Goal: Task Accomplishment & Management: Manage account settings

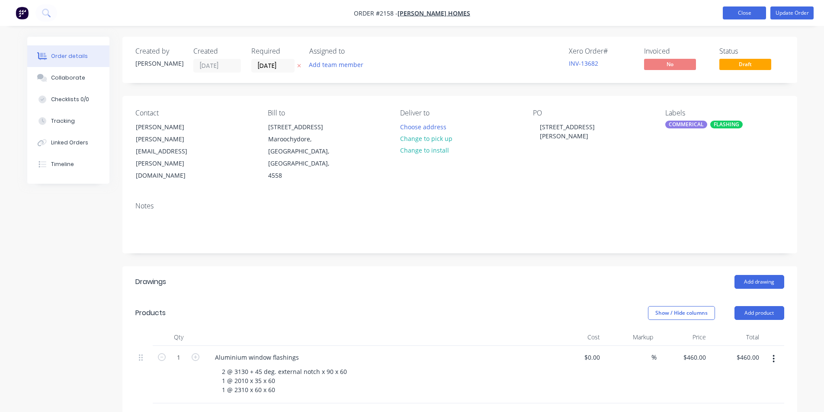
click at [744, 13] on button "Close" at bounding box center [744, 12] width 43 height 13
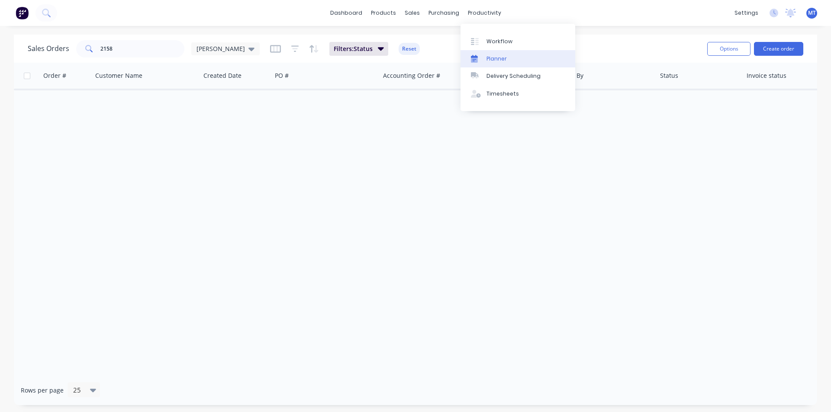
click at [498, 58] on div "Planner" at bounding box center [496, 59] width 20 height 8
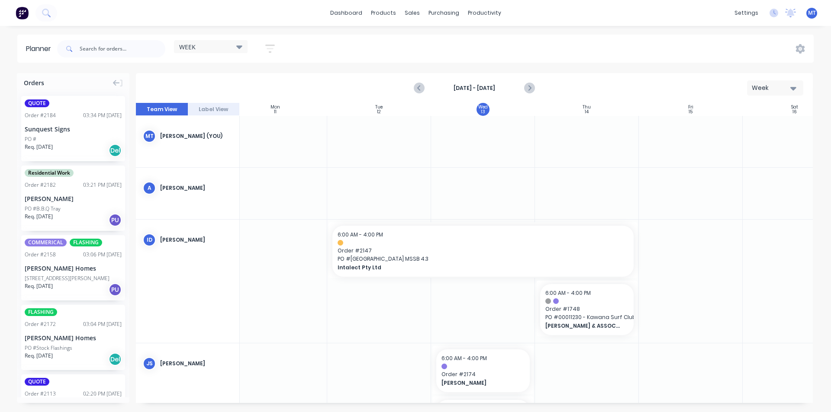
scroll to position [0, 125]
click at [591, 154] on div at bounding box center [582, 141] width 104 height 51
click at [586, 142] on div at bounding box center [582, 141] width 104 height 51
drag, startPoint x: 586, startPoint y: 142, endPoint x: 626, endPoint y: 122, distance: 45.1
click at [626, 122] on div at bounding box center [582, 122] width 104 height 13
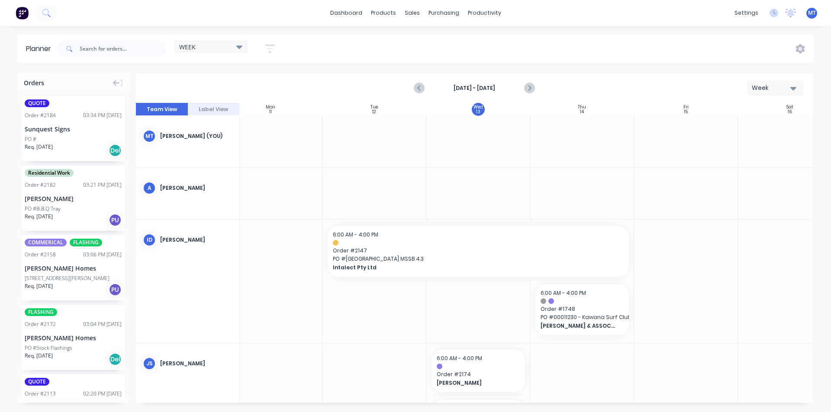
drag, startPoint x: 572, startPoint y: 134, endPoint x: 563, endPoint y: 135, distance: 9.1
click at [563, 135] on div at bounding box center [582, 141] width 104 height 51
click at [532, 91] on icon "Next page" at bounding box center [529, 88] width 10 height 10
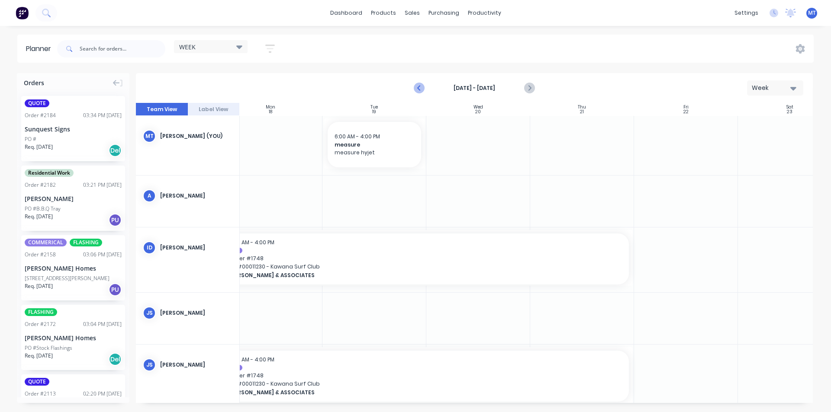
click at [418, 90] on icon "Previous page" at bounding box center [419, 88] width 10 height 10
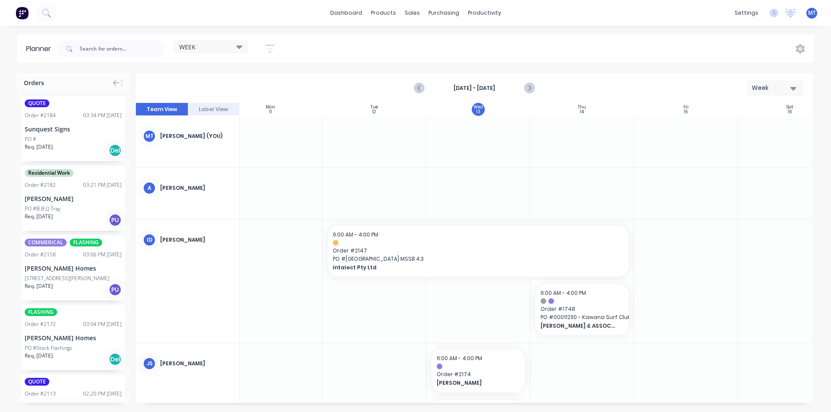
click at [581, 139] on div at bounding box center [582, 141] width 104 height 51
drag, startPoint x: 582, startPoint y: 139, endPoint x: 567, endPoint y: 141, distance: 14.8
click at [567, 141] on div at bounding box center [582, 141] width 104 height 51
click at [582, 110] on div "14" at bounding box center [582, 112] width 4 height 4
drag, startPoint x: 586, startPoint y: 126, endPoint x: 578, endPoint y: 144, distance: 19.9
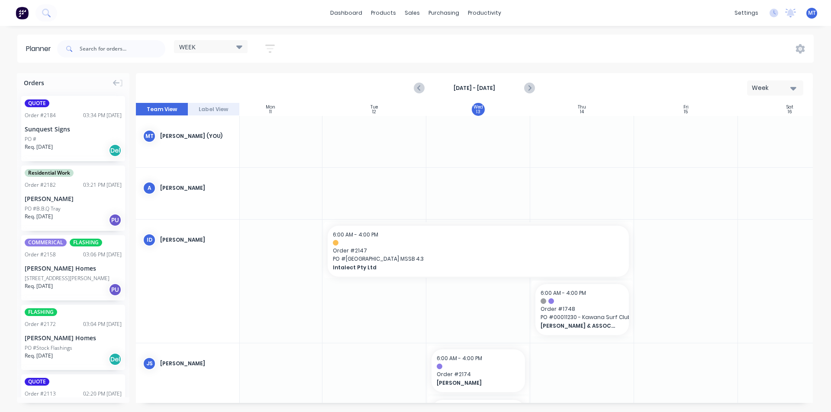
click at [578, 144] on div at bounding box center [582, 141] width 104 height 51
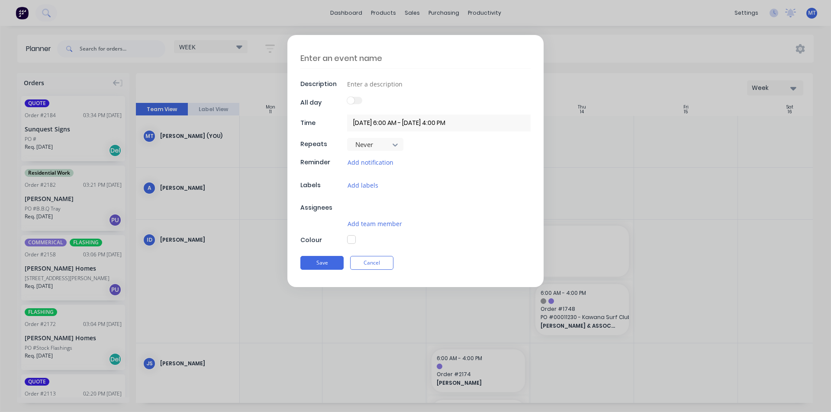
type textarea "x"
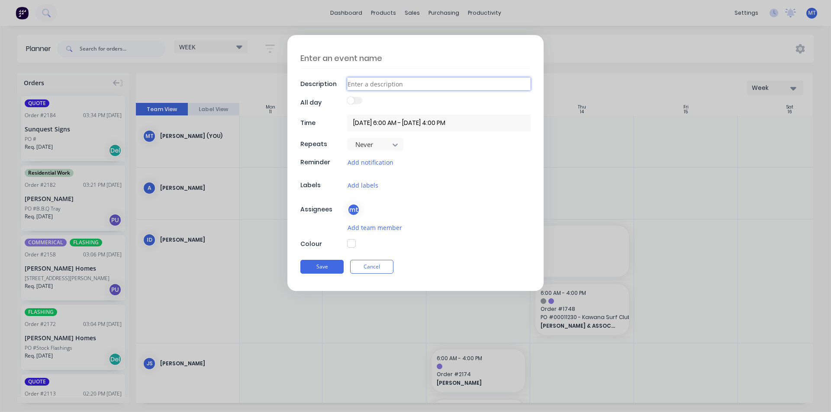
click at [401, 86] on input at bounding box center [438, 83] width 183 height 13
type input "s"
type textarea "x"
type input "st"
type textarea "x"
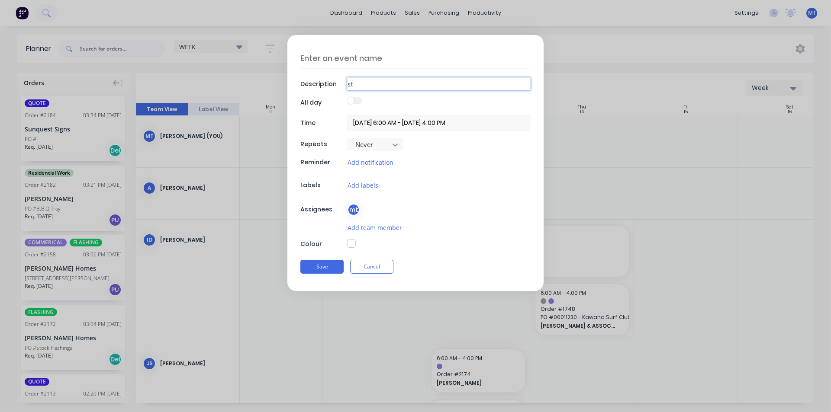
type input "sta"
type textarea "x"
type input "star"
type textarea "x"
type input "start"
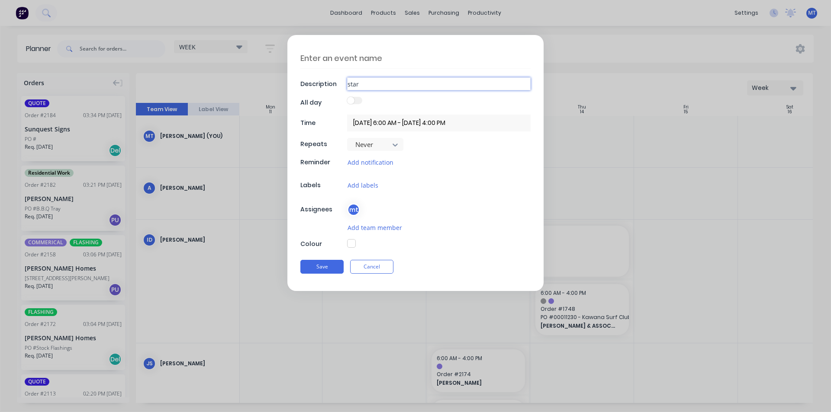
type textarea "x"
type input "start"
type textarea "x"
type input "start c"
type textarea "x"
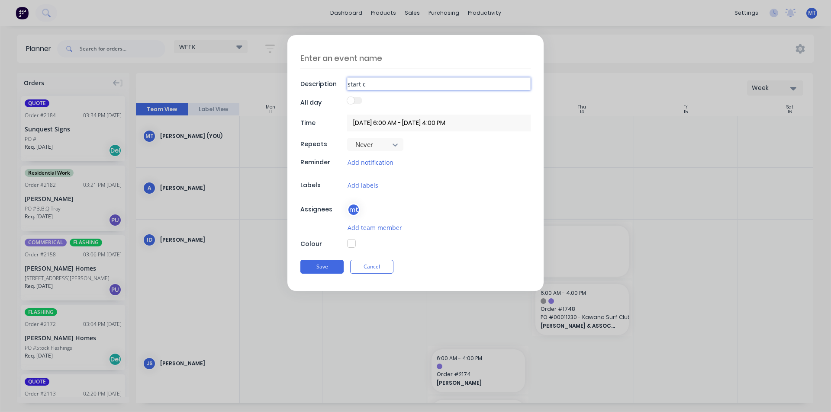
type input "start co"
type textarea "x"
type input "start con"
type textarea "x"
type input "start cont"
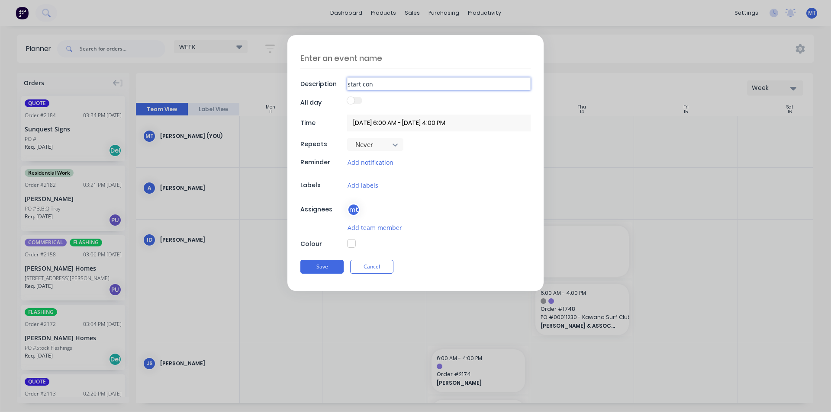
type textarea "x"
type input "start conta"
type textarea "x"
type input "start contai"
type textarea "x"
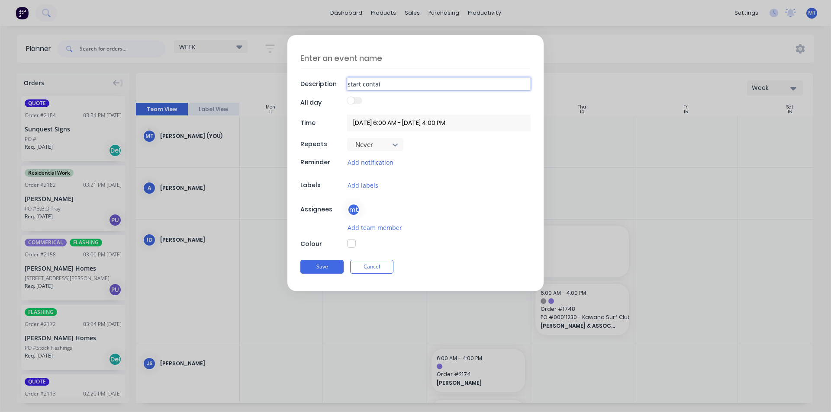
type input "start contain"
type textarea "x"
type input "start containe"
type textarea "x"
type input "start container"
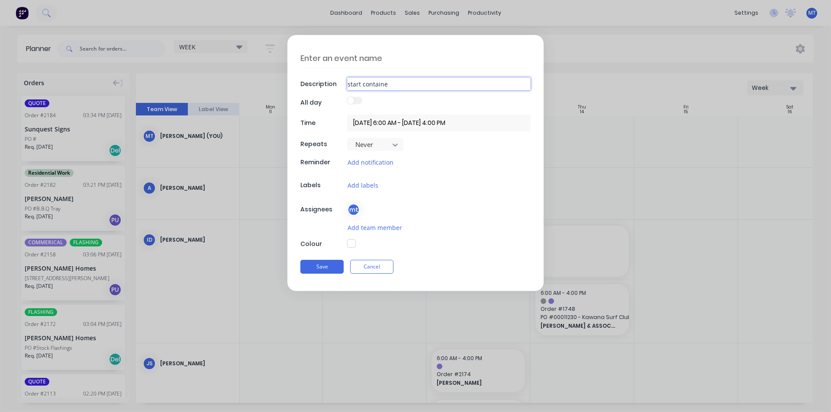
type textarea "x"
type input "start container"
type textarea "x"
type input "start container s"
type textarea "x"
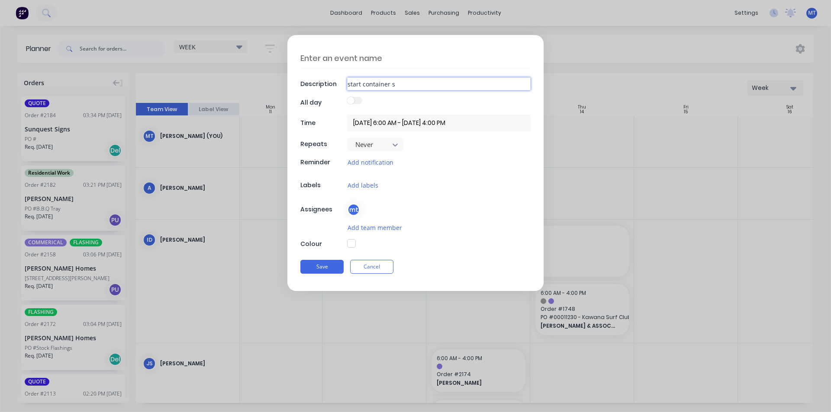
type input "start container st"
type textarea "x"
type input "start container ste"
type textarea "x"
type input "start container stee"
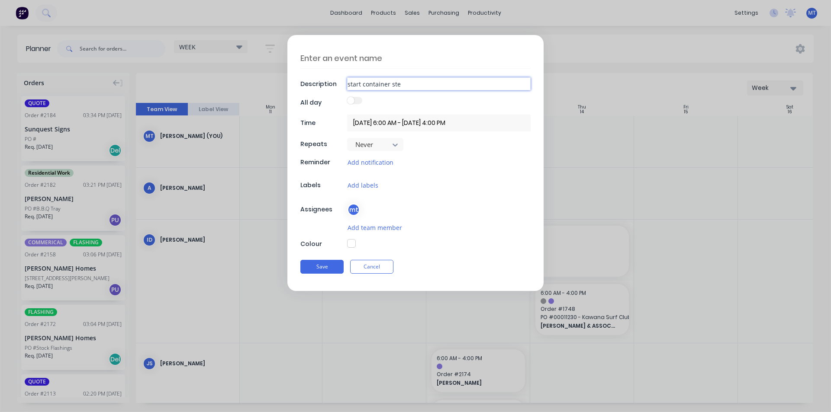
type textarea "x"
type input "start container steel"
type textarea "x"
type input "start container steel"
type textarea "x"
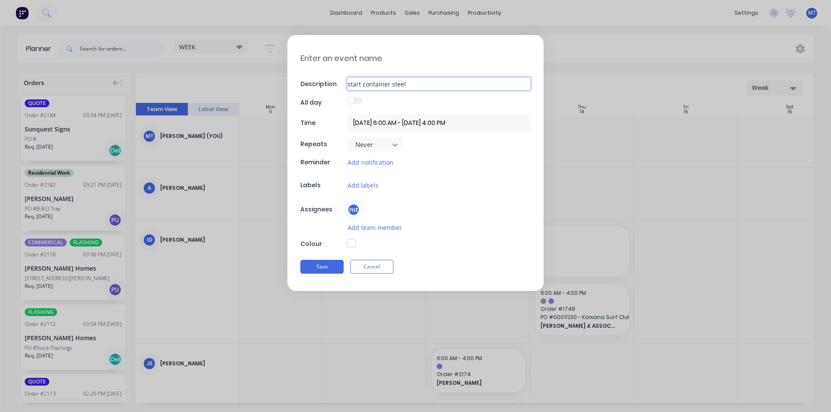
type input "start container steel f"
type textarea "x"
type input "start container steel fr"
type textarea "x"
type input "start container steel fra"
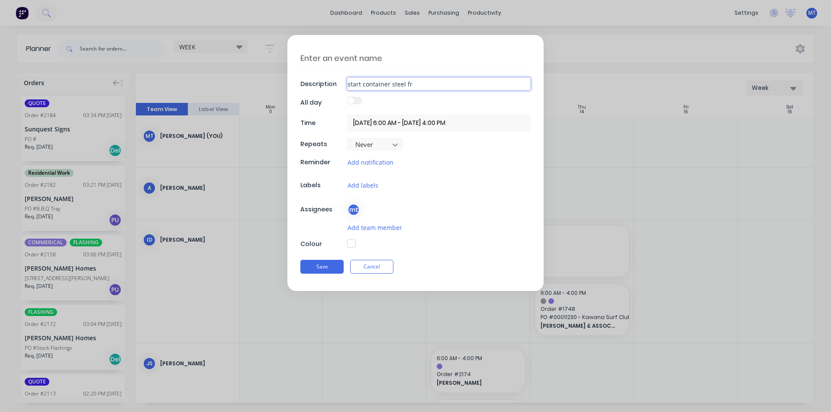
type textarea "x"
type input "start container steel fram"
type textarea "x"
type input "start container steel frame"
type textarea "x"
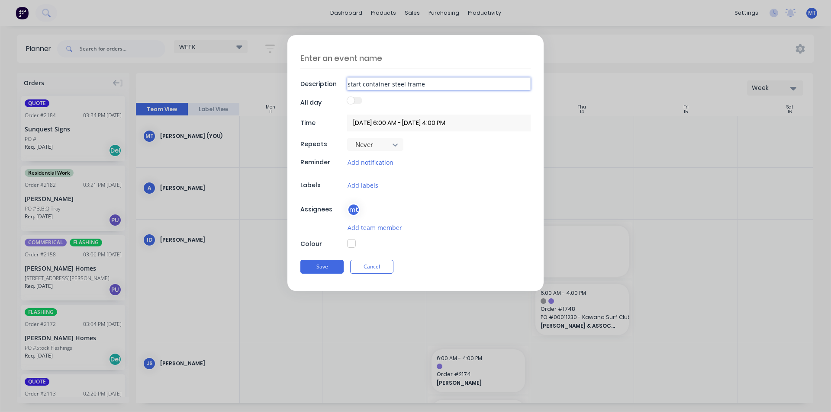
type input "start container steel frames"
type textarea "x"
type input "start container steel frames"
click at [356, 103] on label at bounding box center [354, 100] width 15 height 7
click at [349, 102] on span at bounding box center [350, 100] width 7 height 7
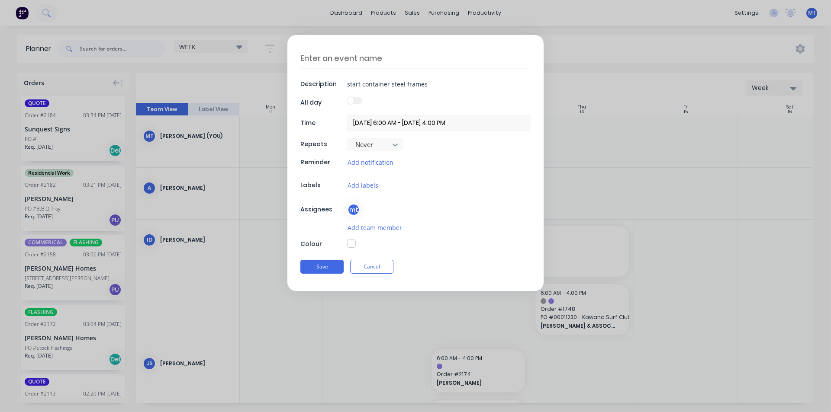
click at [359, 100] on label at bounding box center [354, 100] width 15 height 7
click at [357, 101] on label at bounding box center [354, 100] width 15 height 7
drag, startPoint x: 465, startPoint y: 119, endPoint x: 481, endPoint y: 123, distance: 16.1
click at [467, 120] on input "[DATE] 6:00 AM - [DATE] 4:00 PM" at bounding box center [438, 123] width 183 height 17
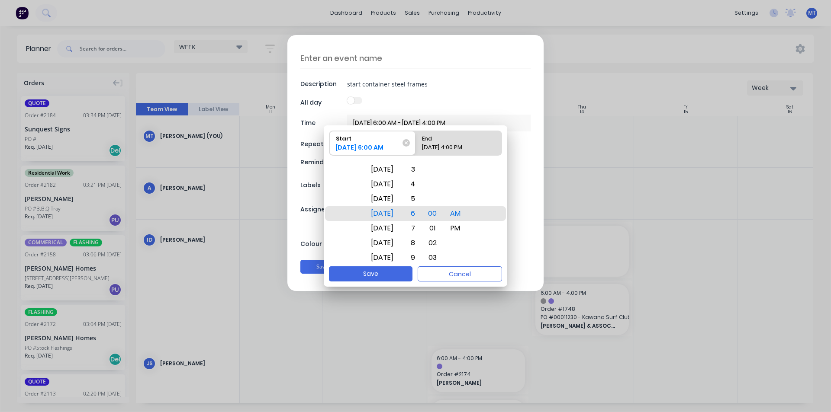
click at [481, 123] on input "[DATE] 6:00 AM - [DATE] 4:00 PM" at bounding box center [438, 123] width 183 height 17
click at [482, 123] on input "[DATE] 6:00 AM - [DATE] 4:00 PM" at bounding box center [438, 123] width 183 height 17
click at [492, 181] on div "[DATE] [DATE] [DATE] [DATE] [DATE] [DATE] [DATE] [DATE] [DATE] [DATE] [DATE] [D…" at bounding box center [415, 214] width 183 height 106
click at [399, 214] on div "[DATE]" at bounding box center [382, 213] width 33 height 15
click at [391, 279] on button "Save" at bounding box center [371, 274] width 84 height 15
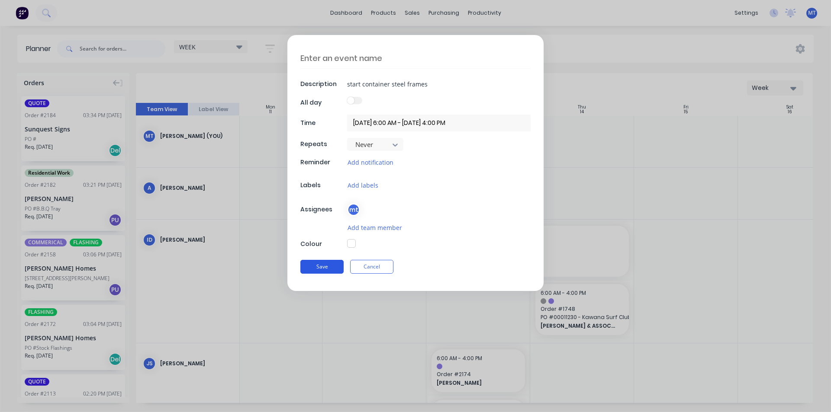
click at [331, 268] on button "Save" at bounding box center [321, 267] width 43 height 14
type textarea "x"
click at [382, 59] on textarea at bounding box center [415, 58] width 230 height 21
type textarea "k"
type textarea "x"
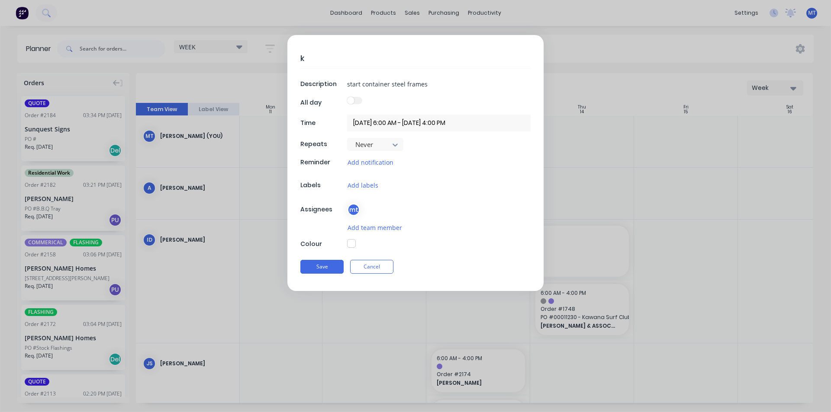
type textarea "k"
type textarea "x"
type textarea "k s"
type textarea "x"
type textarea "k su"
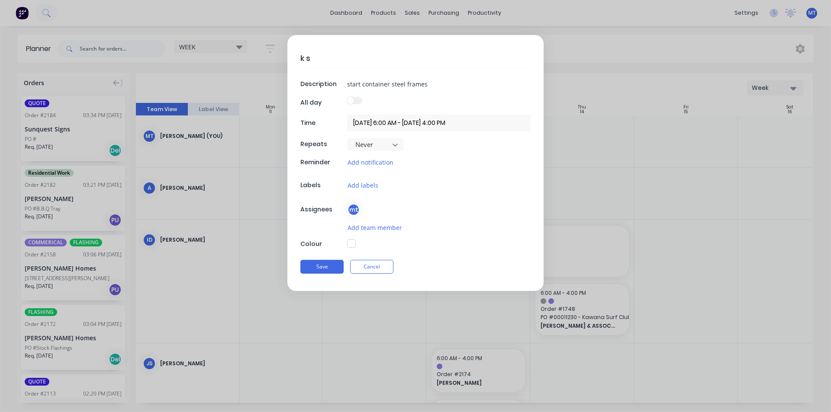
type textarea "x"
type textarea "k sur"
type textarea "x"
type textarea "k surf"
type textarea "x"
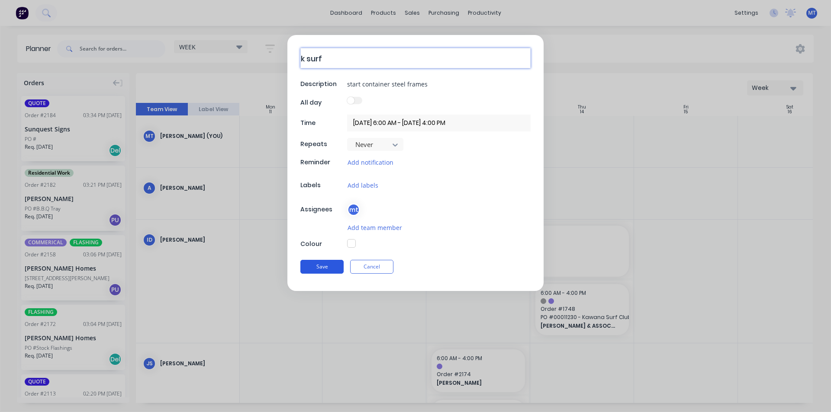
type textarea "k surf"
click at [319, 269] on button "Save" at bounding box center [321, 267] width 43 height 14
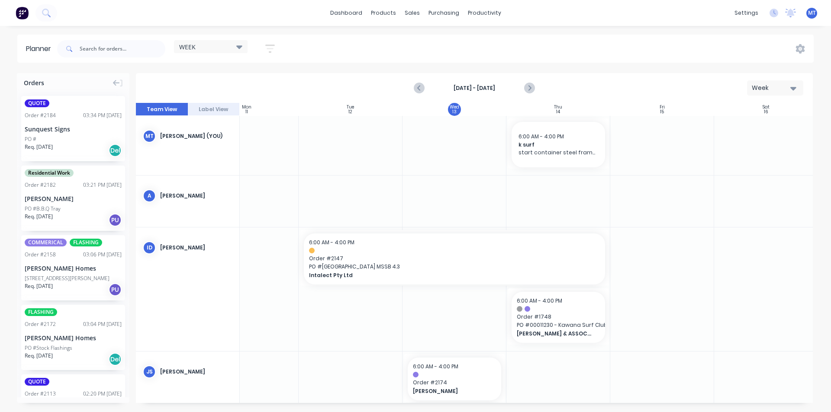
scroll to position [0, 158]
click at [531, 90] on icon "Next page" at bounding box center [529, 88] width 10 height 10
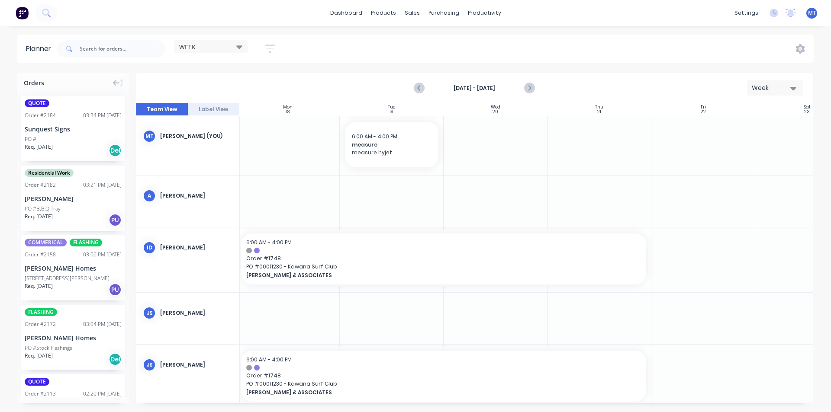
scroll to position [0, 106]
click at [302, 152] on div at bounding box center [289, 145] width 104 height 59
click at [290, 133] on div at bounding box center [289, 145] width 104 height 59
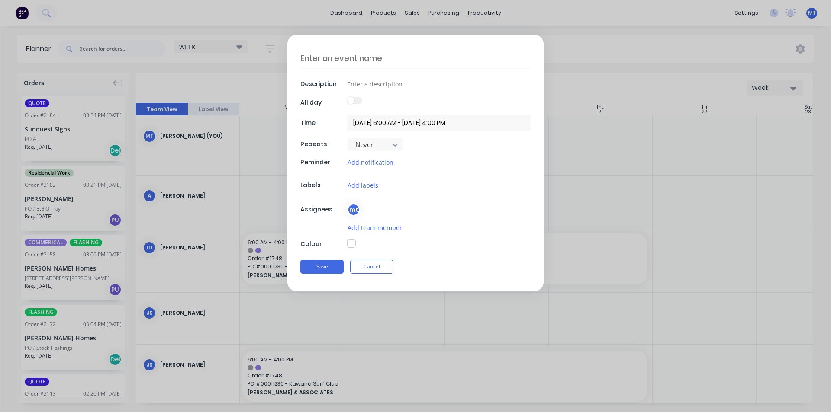
click at [360, 58] on textarea at bounding box center [415, 58] width 230 height 20
type textarea "x"
type textarea "k"
type textarea "x"
type textarea "k"
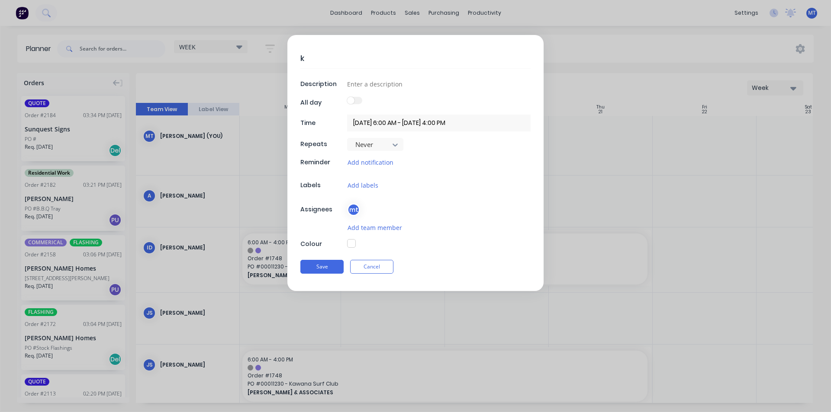
type textarea "x"
type textarea "k s"
type textarea "x"
type textarea "k su"
type textarea "x"
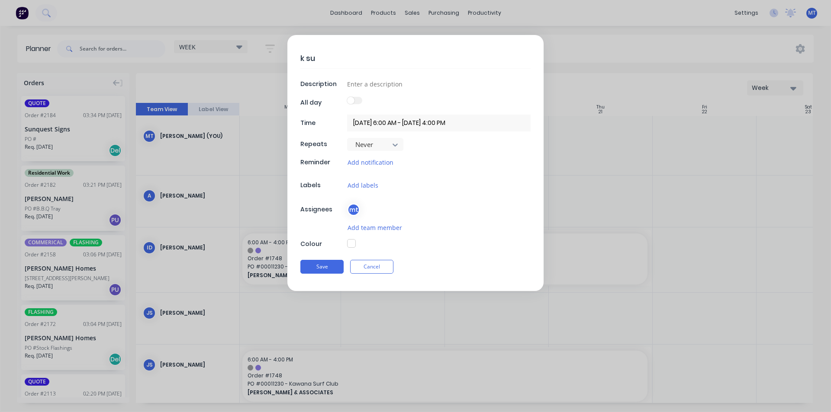
type textarea "k sur"
type textarea "x"
type textarea "k surf"
click at [381, 86] on input at bounding box center [438, 83] width 183 height 13
type textarea "x"
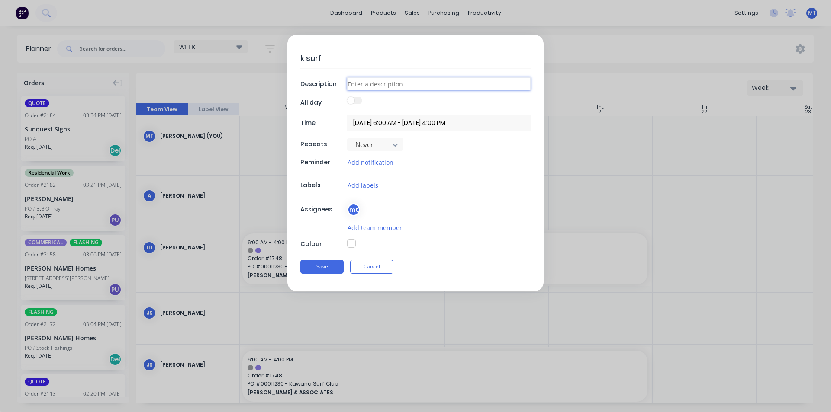
type input "s"
type textarea "x"
type input "si"
type textarea "x"
type input "sit"
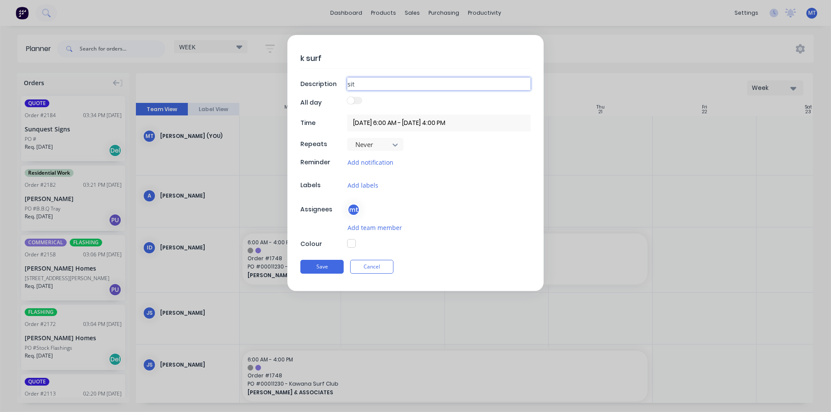
type textarea "x"
type input "site"
type textarea "x"
type input "site"
type textarea "x"
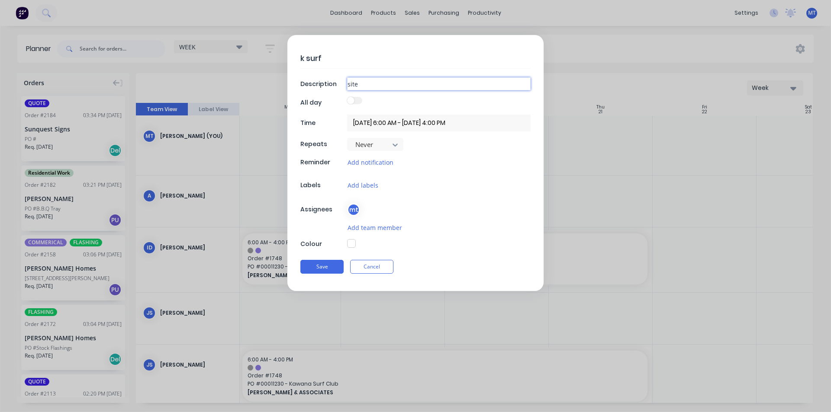
type input "site c"
type textarea "x"
type input "site co"
type textarea "x"
type input "site con"
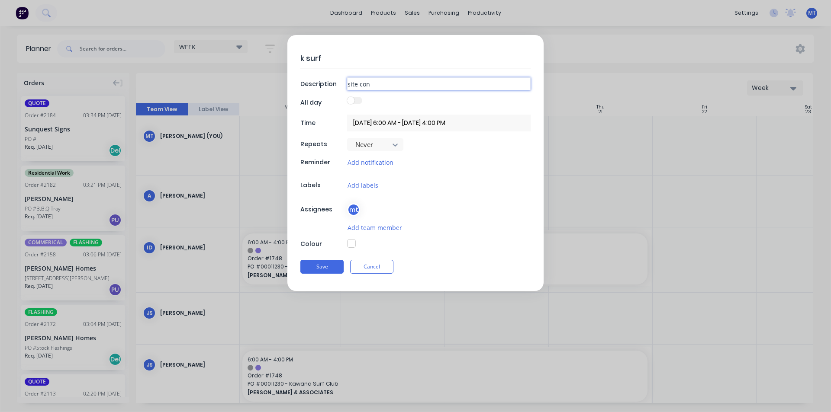
type textarea "x"
type input "site cont"
type textarea "x"
type input "site conta"
type textarea "x"
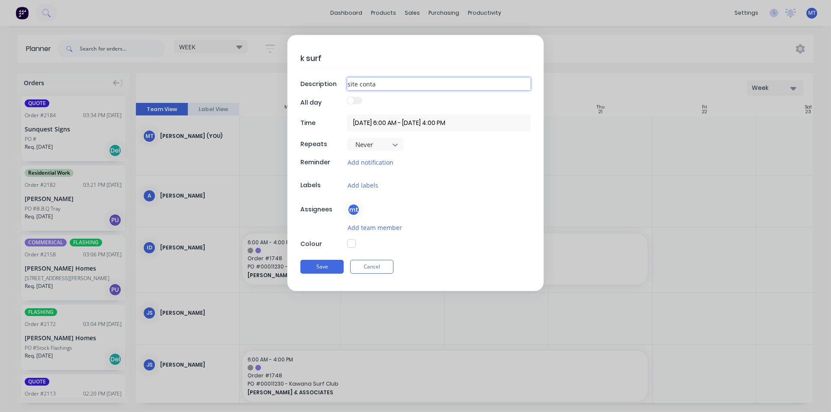
type input "site contai"
type textarea "x"
type input "site contain"
type textarea "x"
type input "site containe"
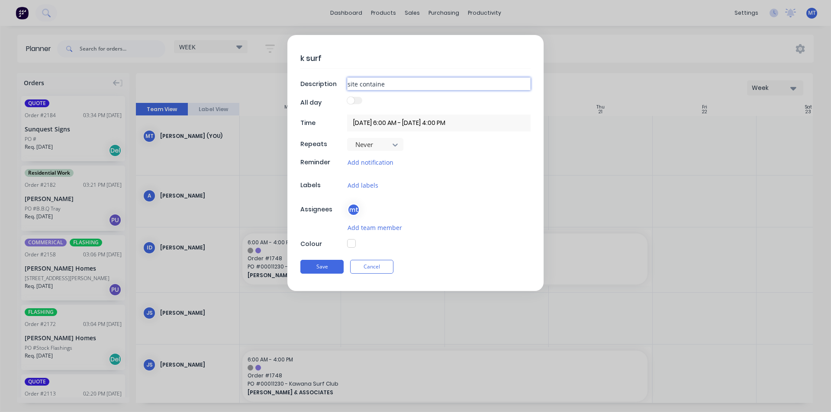
type textarea "x"
type input "site container"
type textarea "x"
type input "site container"
type textarea "x"
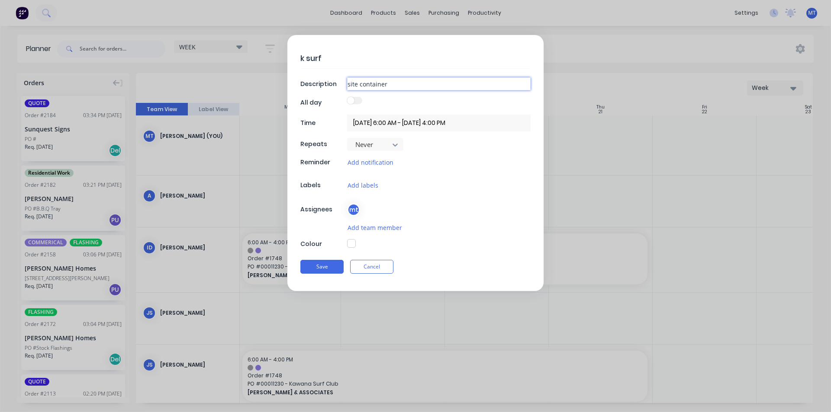
type input "site container w"
type textarea "x"
type input "site container wi"
type textarea "x"
type input "site container wid"
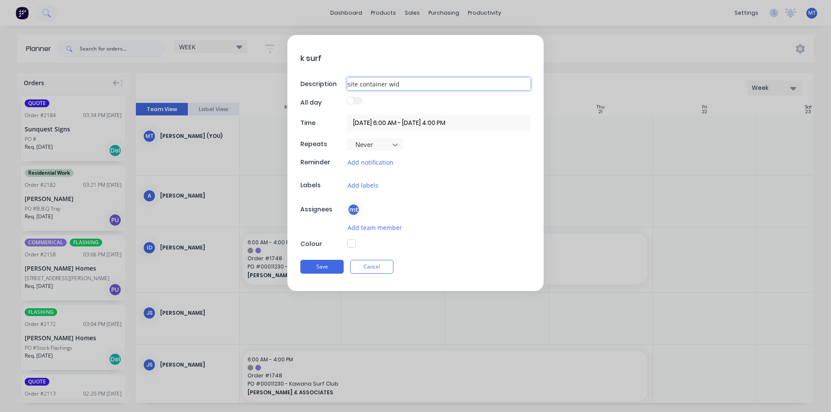
type textarea "x"
type input "site container wide"
type textarea "x"
type input "site container widen"
click at [352, 211] on div "mt" at bounding box center [353, 209] width 13 height 13
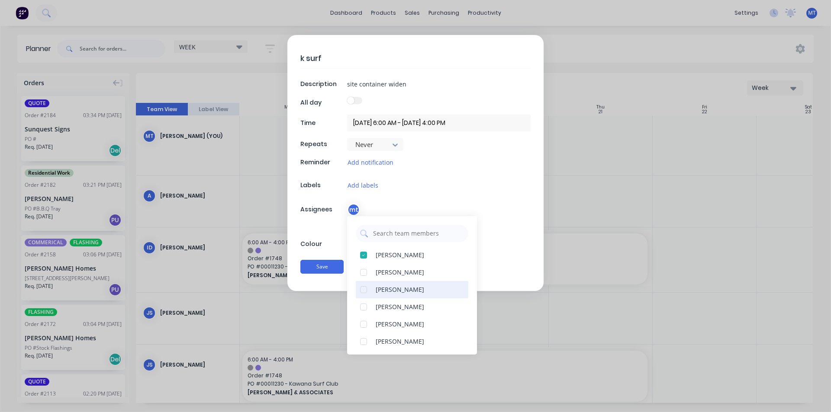
click at [362, 292] on div at bounding box center [363, 289] width 17 height 17
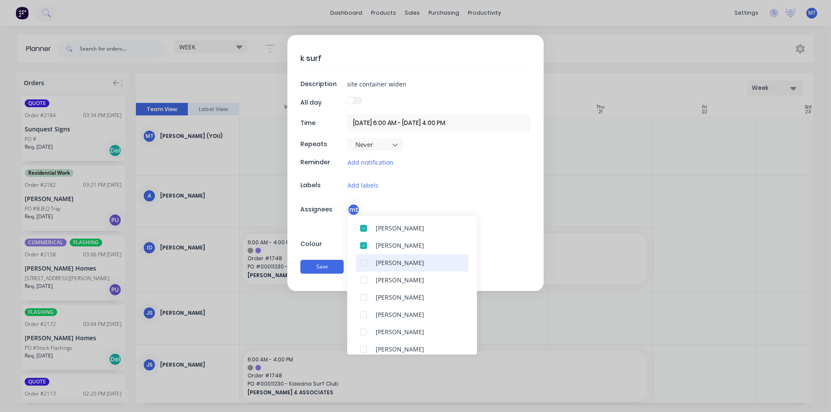
scroll to position [43, 0]
click at [364, 281] on div at bounding box center [363, 281] width 17 height 17
click at [323, 268] on button "Save" at bounding box center [321, 267] width 43 height 14
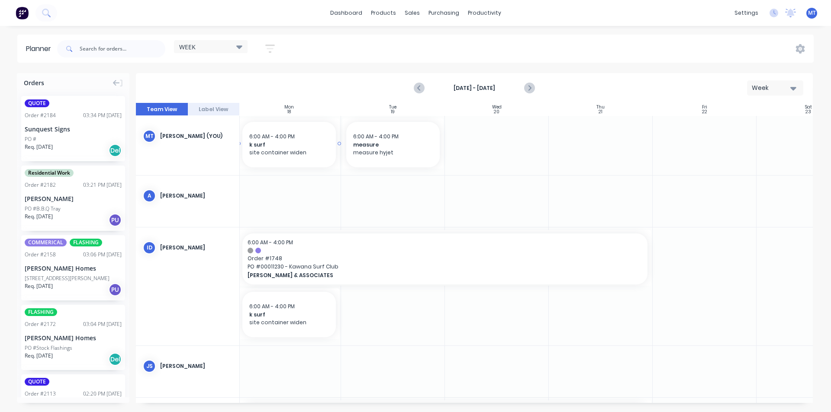
click at [304, 151] on span "site container widen" at bounding box center [289, 153] width 80 height 8
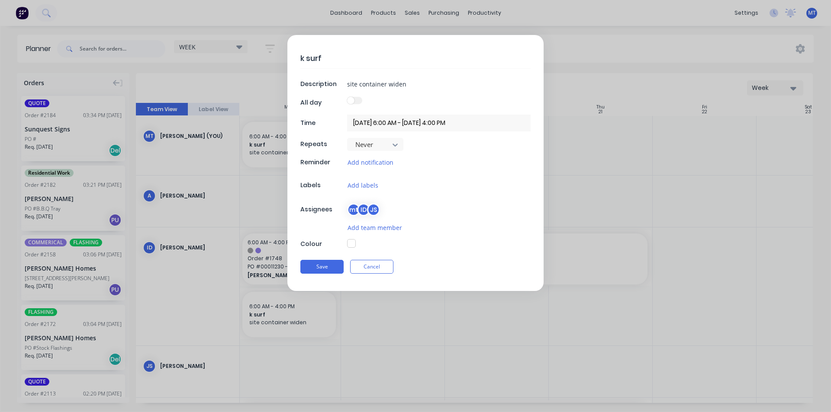
type textarea "x"
click at [480, 123] on input "[DATE] 6:00 AM - [DATE] 4:00 PM" at bounding box center [438, 123] width 183 height 17
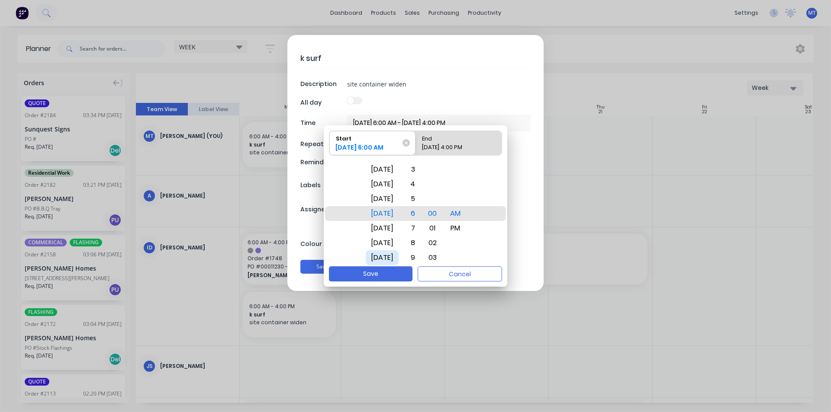
click at [399, 256] on div "[DATE]" at bounding box center [382, 258] width 33 height 15
click at [420, 215] on div "4" at bounding box center [410, 213] width 19 height 15
click at [466, 228] on div "PM" at bounding box center [455, 228] width 21 height 15
click at [466, 216] on div "PM" at bounding box center [455, 213] width 21 height 15
click at [420, 171] on div "1" at bounding box center [410, 169] width 19 height 15
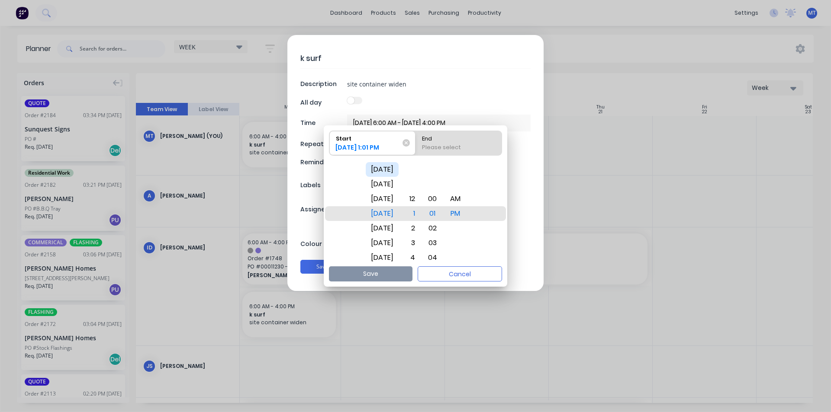
click at [398, 167] on div "[DATE]" at bounding box center [382, 169] width 33 height 15
click at [420, 215] on div "6" at bounding box center [410, 213] width 19 height 15
click at [466, 197] on div "AM" at bounding box center [455, 199] width 21 height 15
click at [465, 143] on div "Please select" at bounding box center [458, 149] width 80 height 12
click at [416, 143] on input "End Please select" at bounding box center [415, 143] width 0 height 24
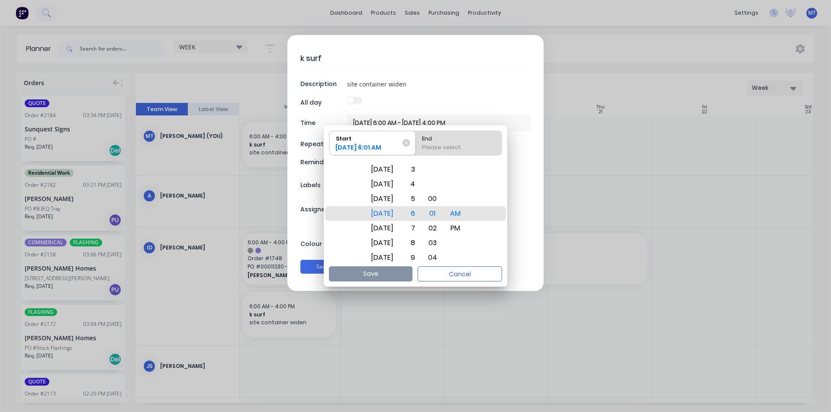
radio input "true"
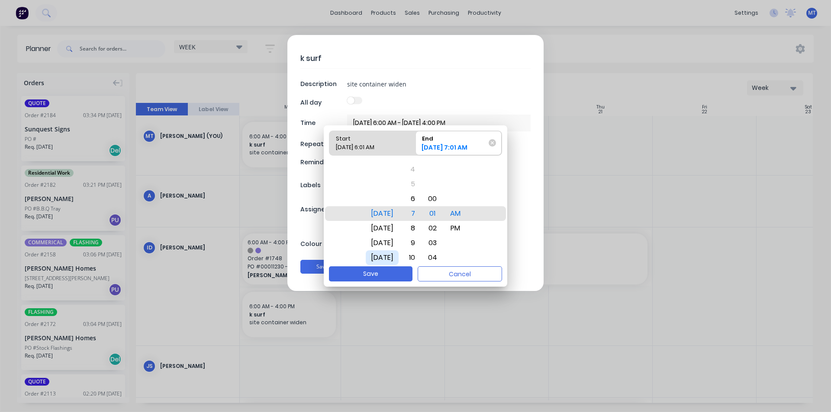
click at [397, 256] on div "[DATE]" at bounding box center [382, 258] width 33 height 15
click at [420, 212] on div "4" at bounding box center [410, 213] width 19 height 15
click at [466, 229] on div "PM" at bounding box center [455, 228] width 21 height 15
click at [463, 218] on div "PM" at bounding box center [455, 213] width 21 height 15
click at [380, 274] on button "Save" at bounding box center [371, 274] width 84 height 15
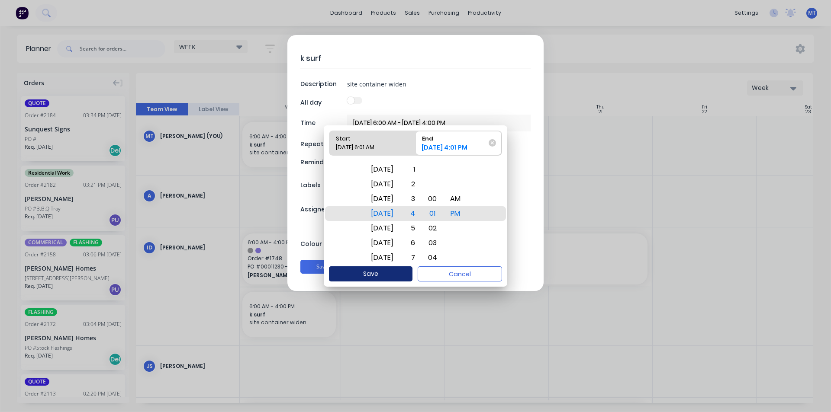
type textarea "x"
type input "[DATE] 6:01 AM - [DATE] 4:01 PM"
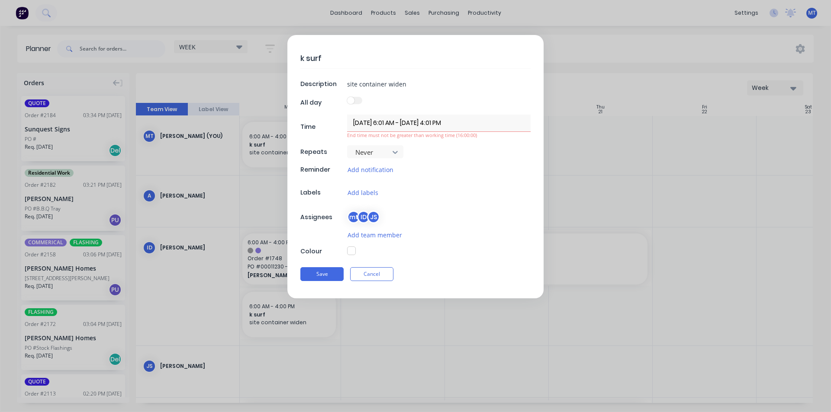
click at [466, 126] on input "[DATE] 6:01 AM - [DATE] 4:01 PM" at bounding box center [438, 123] width 183 height 17
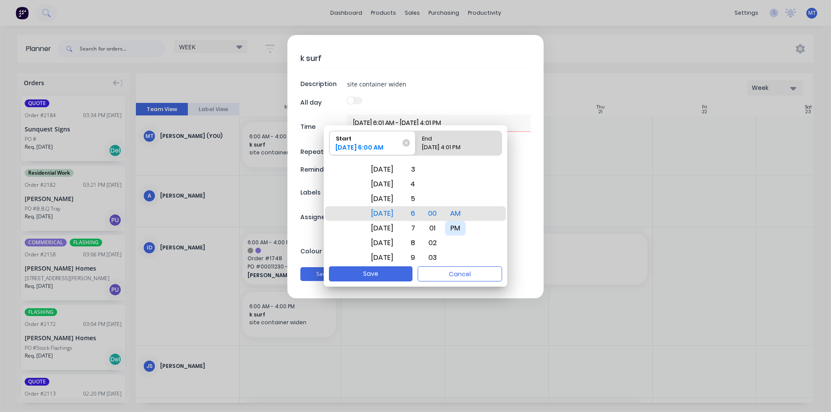
click at [466, 229] on div "PM" at bounding box center [455, 228] width 21 height 15
click at [420, 213] on div "4" at bounding box center [410, 213] width 19 height 15
click at [388, 277] on button "Save" at bounding box center [371, 274] width 84 height 15
type textarea "x"
type input "[DATE] 4:00 PM - [DATE] 4:01 PM"
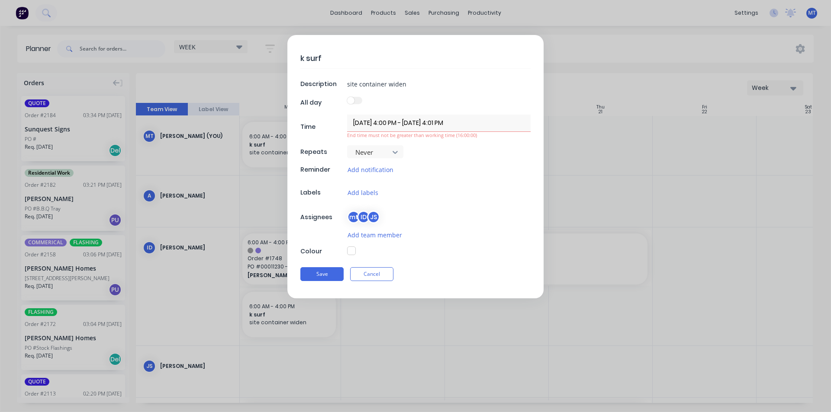
click at [422, 127] on input "[DATE] 4:00 PM - [DATE] 4:01 PM" at bounding box center [438, 123] width 183 height 17
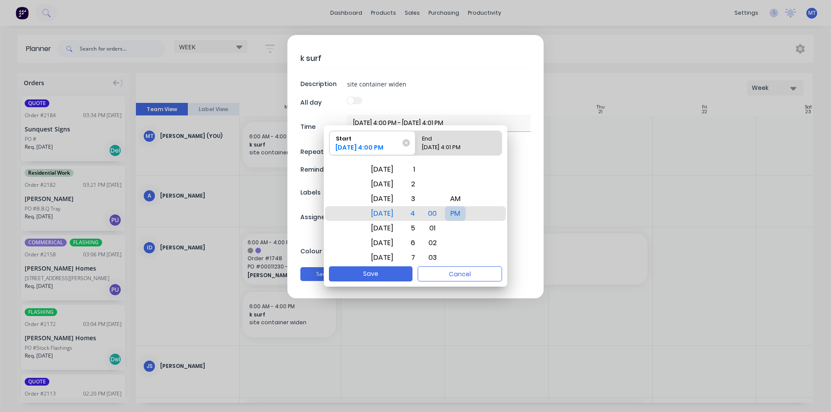
click at [460, 214] on div "PM" at bounding box center [455, 213] width 21 height 15
click at [399, 231] on div "[DATE]" at bounding box center [382, 228] width 33 height 15
click at [466, 213] on div "PM" at bounding box center [455, 213] width 21 height 15
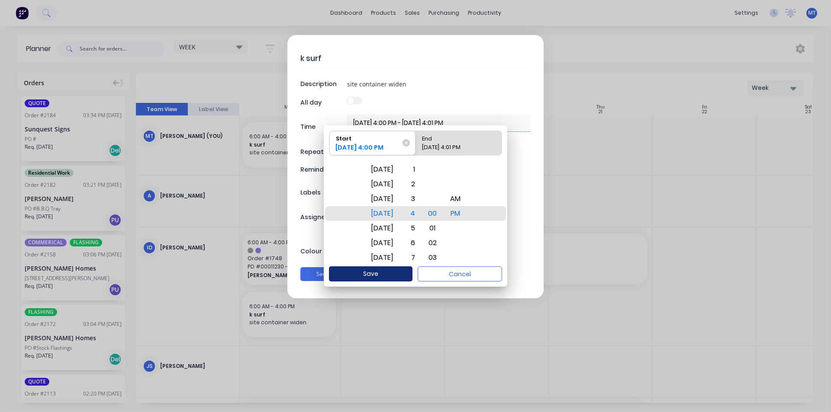
click at [373, 271] on button "Save" at bounding box center [371, 274] width 84 height 15
type textarea "x"
type input "[DATE] 4:00 PM - [DATE] 4:01 PM"
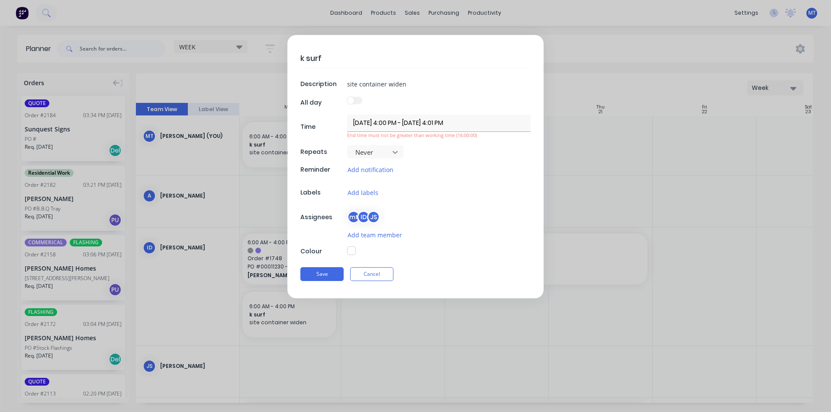
click at [483, 127] on input "[DATE] 4:00 PM - [DATE] 4:01 PM" at bounding box center [438, 123] width 183 height 17
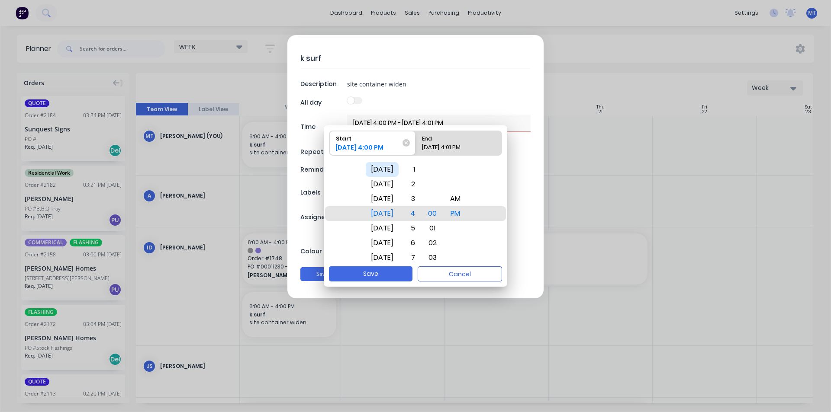
click at [394, 166] on div "[DATE]" at bounding box center [382, 169] width 33 height 15
click at [422, 213] on div "12 1 2 3 4 5 6 7 8 9 10 11" at bounding box center [411, 214] width 22 height 1192
click at [466, 199] on div "AM" at bounding box center [455, 199] width 21 height 15
click at [380, 276] on button "Save" at bounding box center [371, 274] width 84 height 15
type textarea "x"
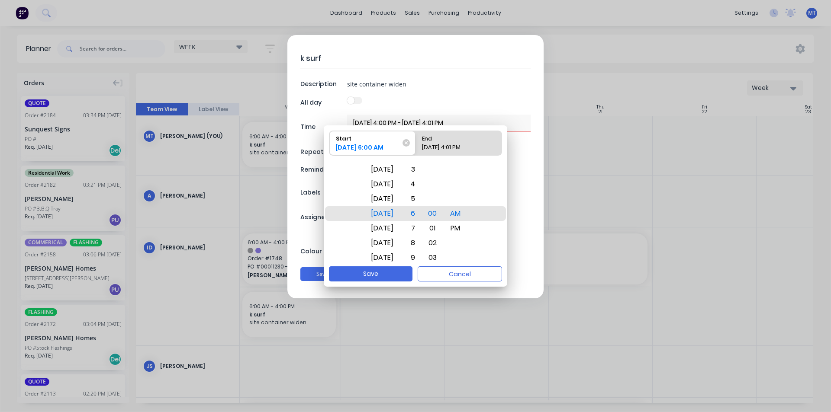
type input "[DATE] 6:00 AM - [DATE] 4:01 PM"
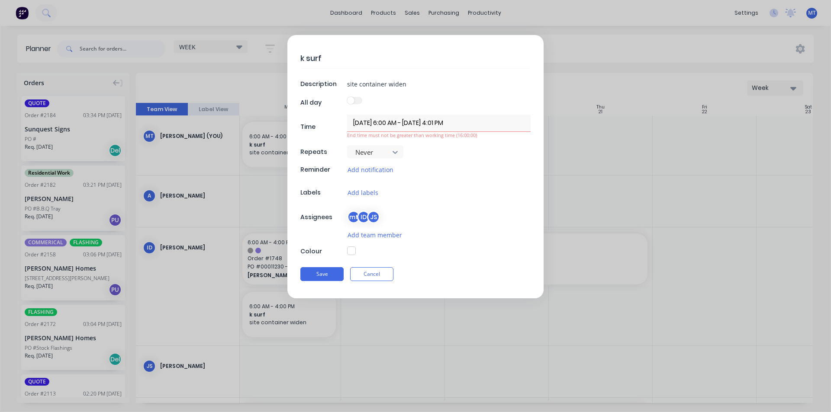
click at [459, 126] on input "[DATE] 6:00 AM - [DATE] 4:01 PM" at bounding box center [438, 123] width 183 height 17
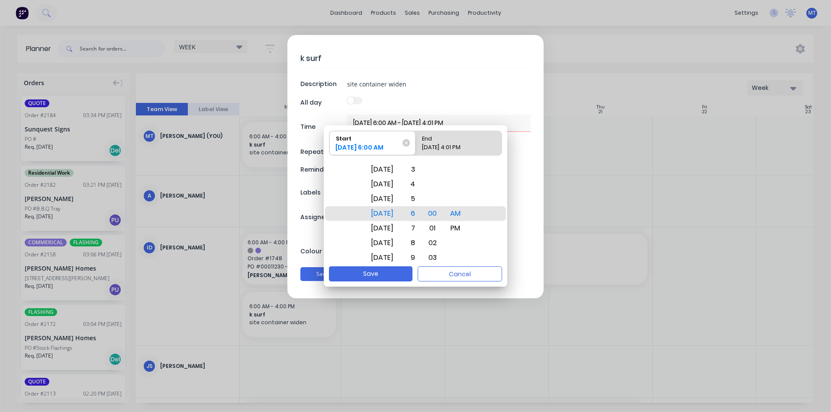
click at [447, 147] on div "[DATE] 4:01 PM" at bounding box center [454, 149] width 72 height 12
click at [416, 147] on input "End [DATE] 4:01 PM" at bounding box center [415, 143] width 0 height 24
radio input "true"
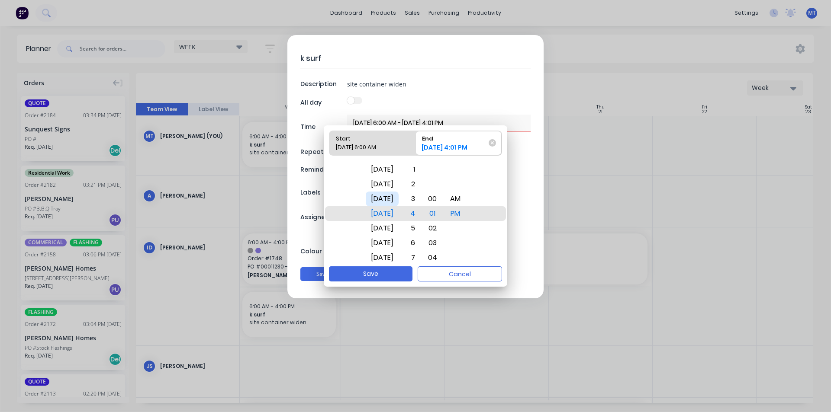
click at [399, 203] on div "[DATE]" at bounding box center [382, 199] width 33 height 15
click at [462, 212] on div "PM" at bounding box center [455, 213] width 21 height 15
click at [397, 274] on button "Save" at bounding box center [371, 274] width 84 height 15
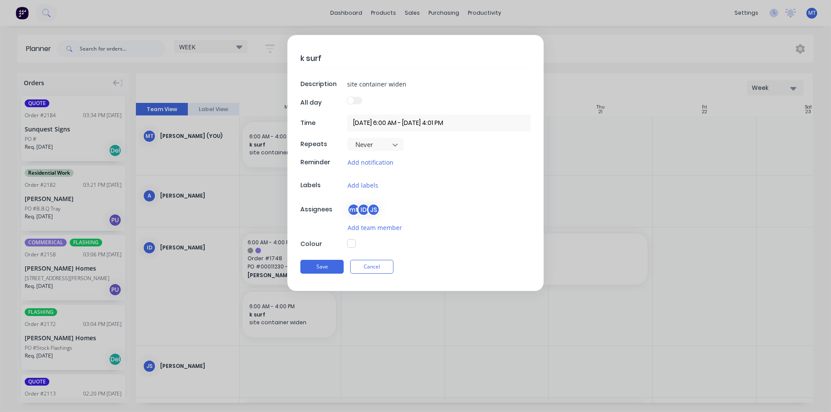
type textarea "x"
type input "[DATE] 6:00 AM - [DATE] 4:00 PM"
click at [325, 268] on button "Save" at bounding box center [321, 267] width 43 height 14
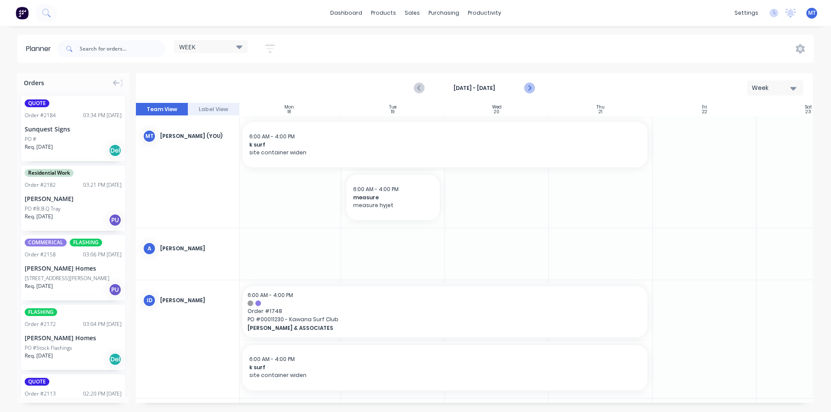
click at [529, 89] on icon "Next page" at bounding box center [529, 88] width 10 height 10
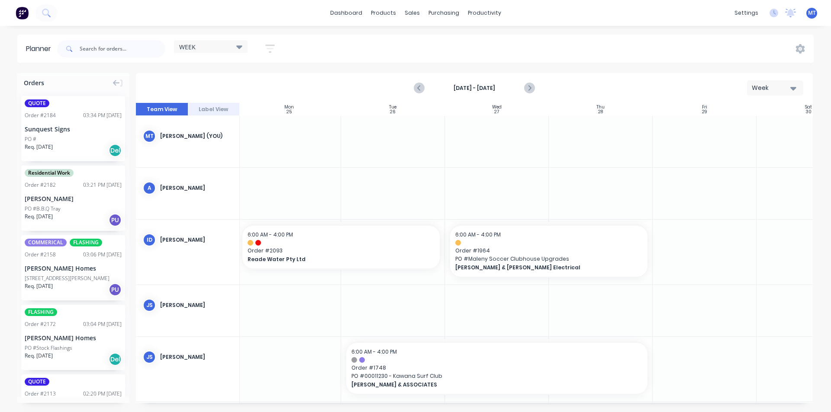
click at [302, 150] on div at bounding box center [289, 141] width 104 height 51
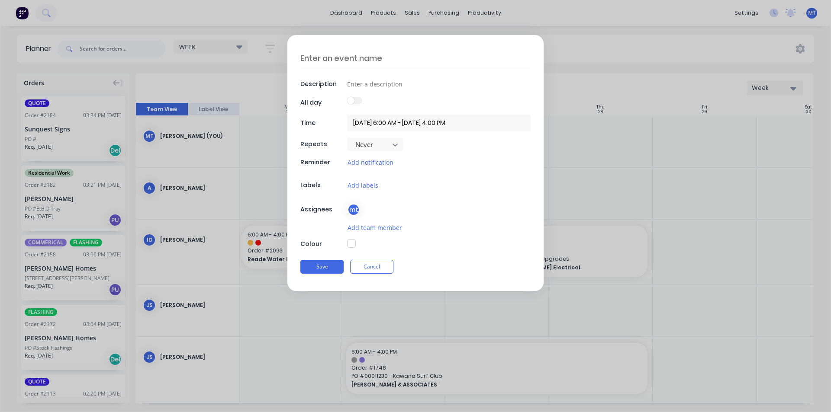
click at [364, 61] on textarea at bounding box center [415, 58] width 230 height 20
type textarea "x"
type textarea "k"
type textarea "x"
type textarea "k"
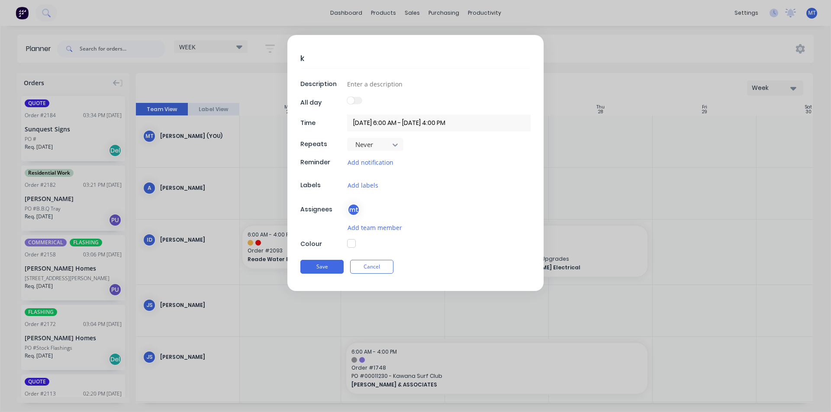
type textarea "x"
type textarea "k s"
type textarea "x"
type textarea "k su"
type textarea "x"
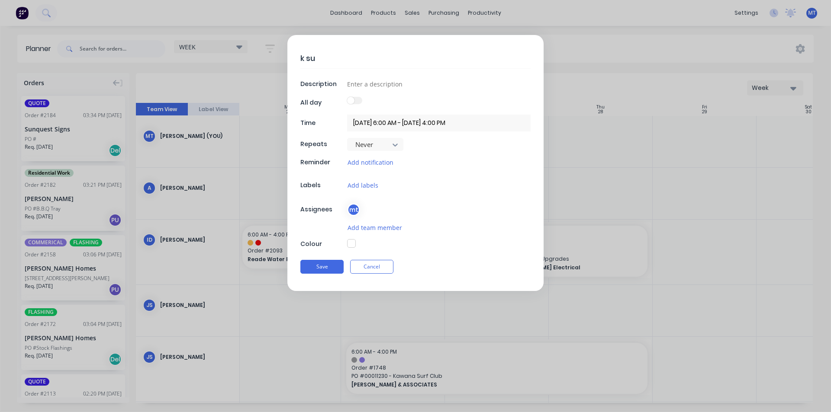
type textarea "k sur"
type textarea "x"
type textarea "k surf"
click at [377, 86] on input at bounding box center [438, 83] width 183 height 13
type textarea "x"
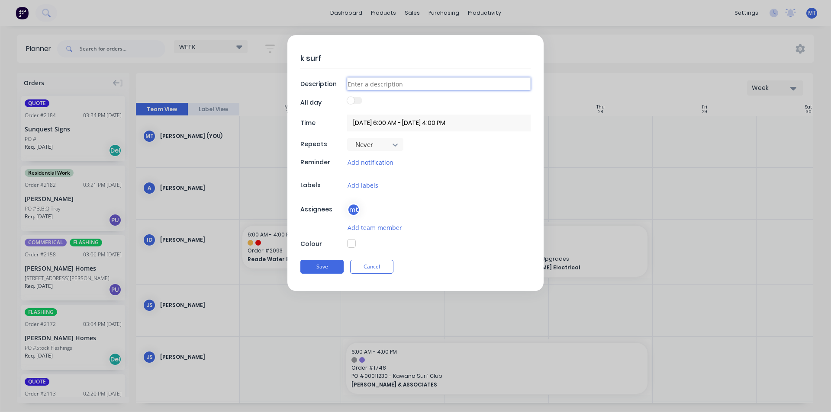
type input "o"
type textarea "x"
type input "op"
type textarea "x"
type input "ope"
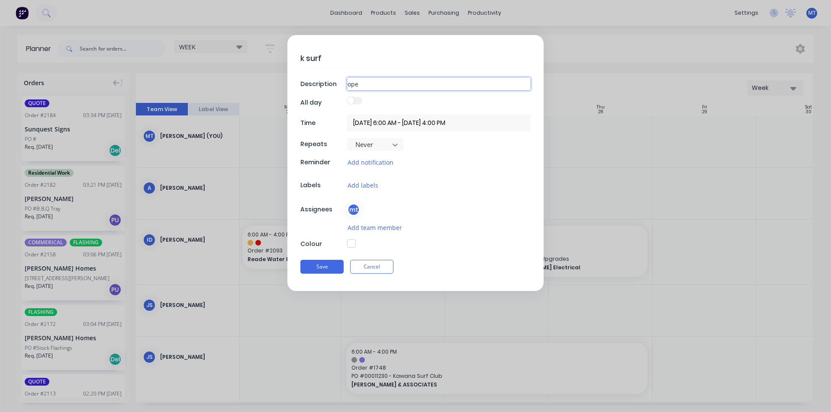
type textarea "x"
type input "open"
type textarea "x"
type input "openi"
type textarea "x"
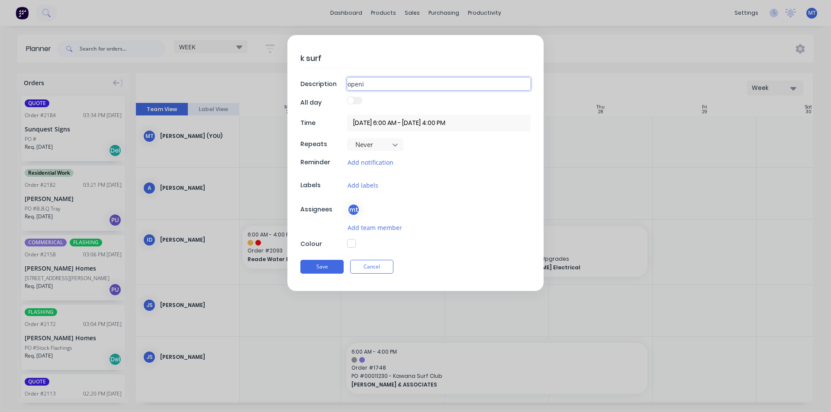
type input "openin"
type textarea "x"
type input "opening"
type textarea "x"
type input "opening"
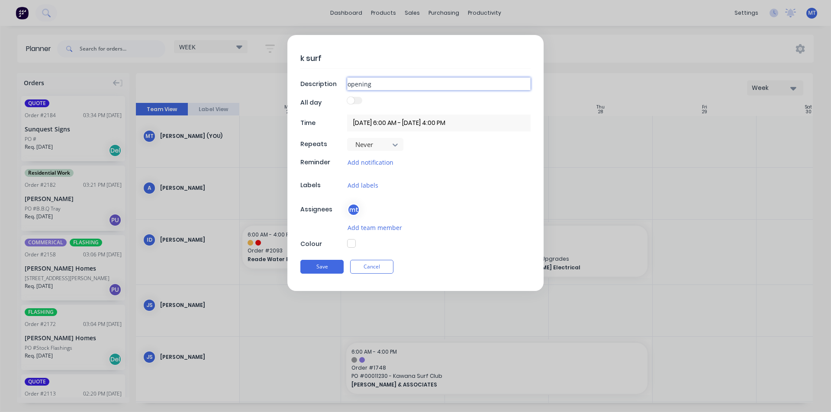
type textarea "x"
type input "opening c"
type textarea "x"
type input "opening cu"
type textarea "x"
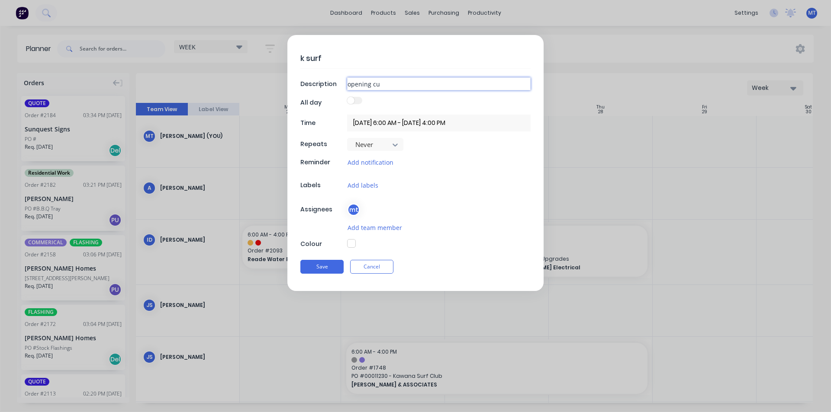
type input "opening cut"
type textarea "x"
type input "opening cuto"
type textarea "x"
type input "opening cutou"
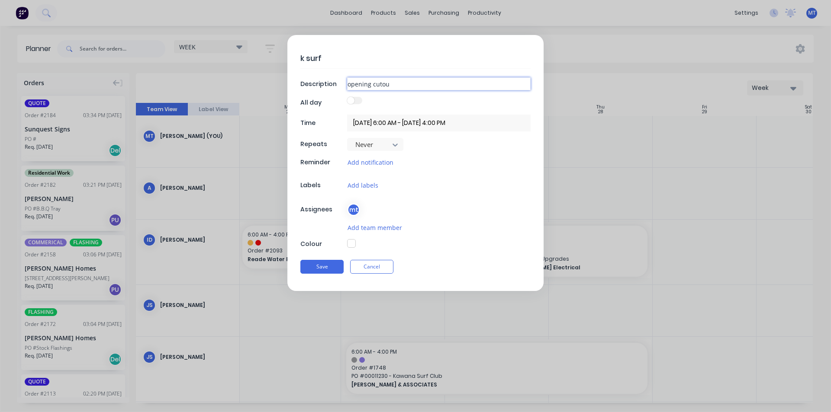
type textarea "x"
type input "opening cutout"
type textarea "x"
type input "opening cutouts"
type textarea "x"
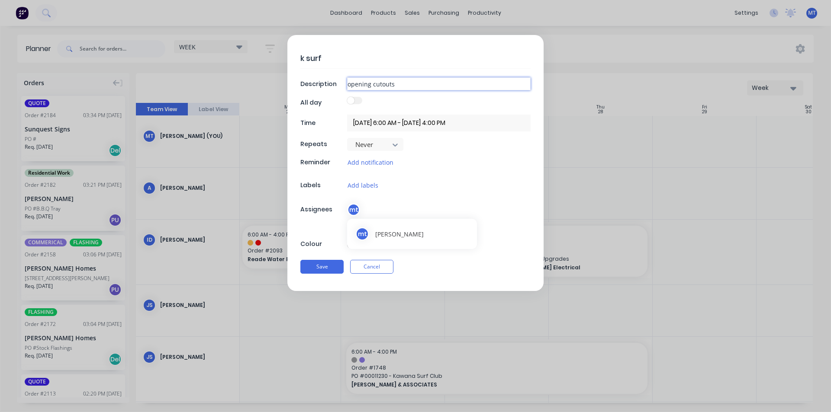
type input "opening cutouts"
click at [350, 209] on div "mt" at bounding box center [353, 209] width 13 height 13
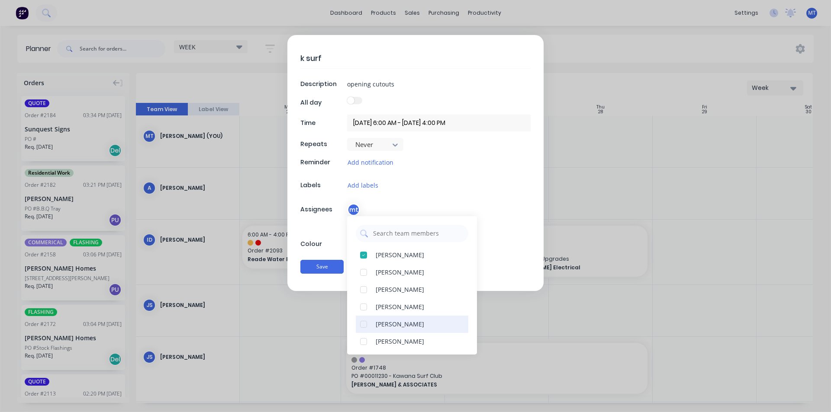
click at [362, 324] on div at bounding box center [363, 324] width 17 height 17
click at [364, 269] on div at bounding box center [363, 272] width 17 height 17
click at [502, 237] on div "k surf Description opening cutouts All day Time [DATE] 6:00 AM - [DATE] 4:00 PM…" at bounding box center [415, 163] width 256 height 256
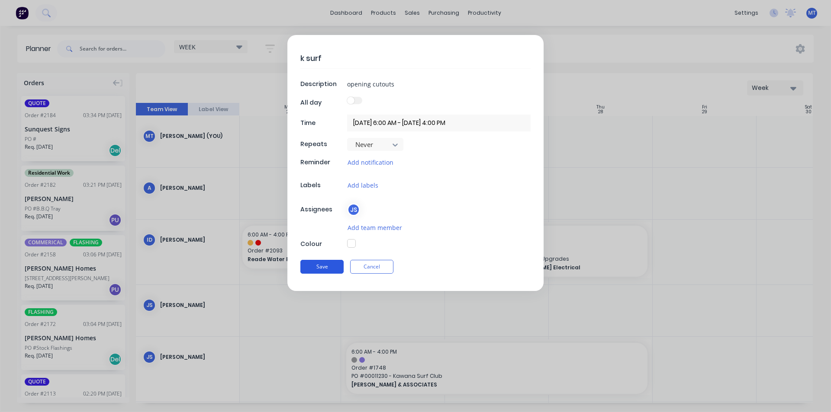
click at [331, 265] on button "Save" at bounding box center [321, 267] width 43 height 14
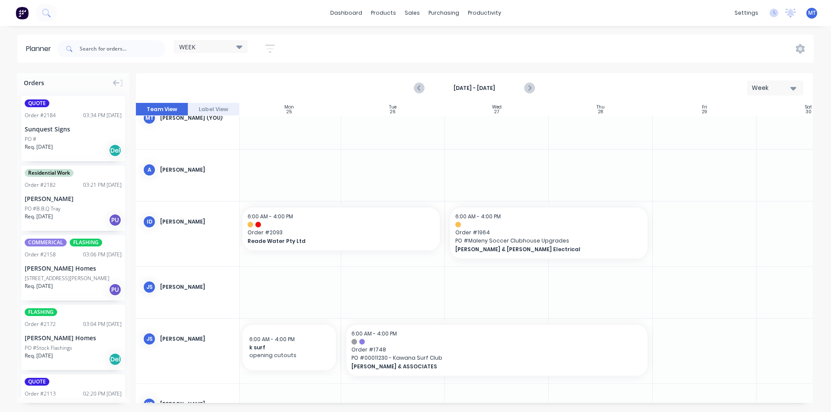
scroll to position [0, 106]
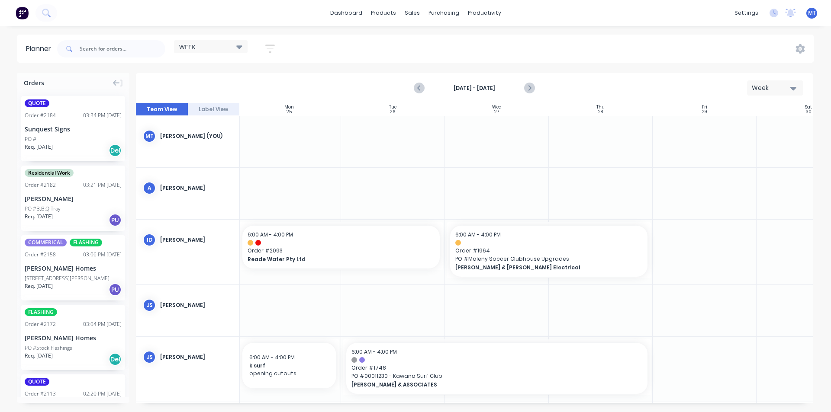
click at [397, 132] on div at bounding box center [393, 141] width 104 height 51
type textarea "x"
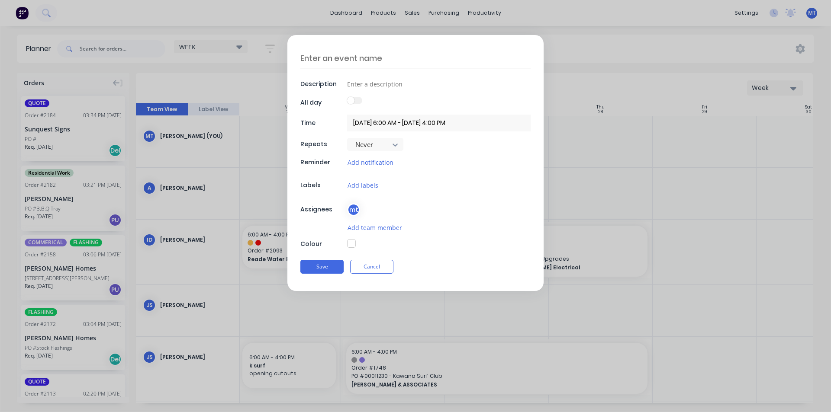
click at [458, 126] on input "[DATE] 6:00 AM - [DATE] 4:00 PM" at bounding box center [438, 123] width 183 height 17
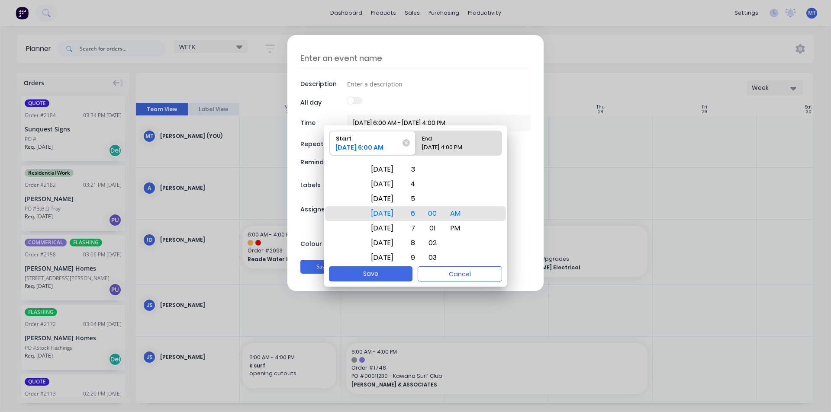
click at [456, 145] on div "[DATE] 4:00 PM" at bounding box center [454, 149] width 72 height 12
click at [416, 145] on input "End [DATE] 4:00 PM" at bounding box center [415, 143] width 0 height 24
radio input "true"
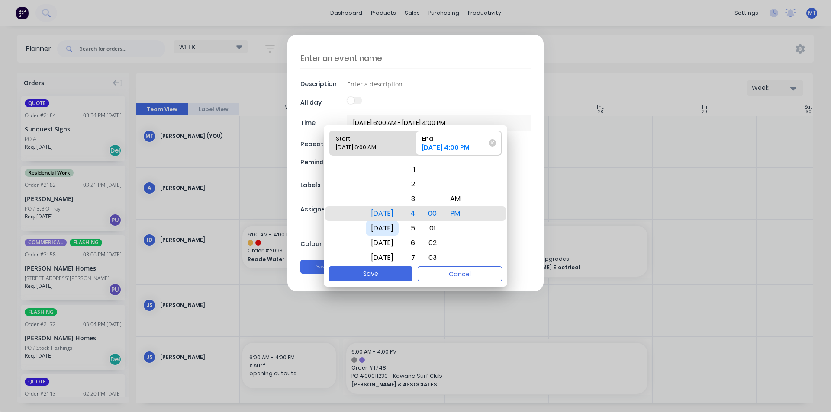
click at [395, 229] on div "[DATE]" at bounding box center [382, 228] width 33 height 15
click at [464, 217] on div "PM" at bounding box center [455, 213] width 21 height 15
click at [384, 276] on button "Save" at bounding box center [371, 274] width 84 height 15
type textarea "x"
type input "[DATE] 6:00 AM - [DATE] 4:00 PM"
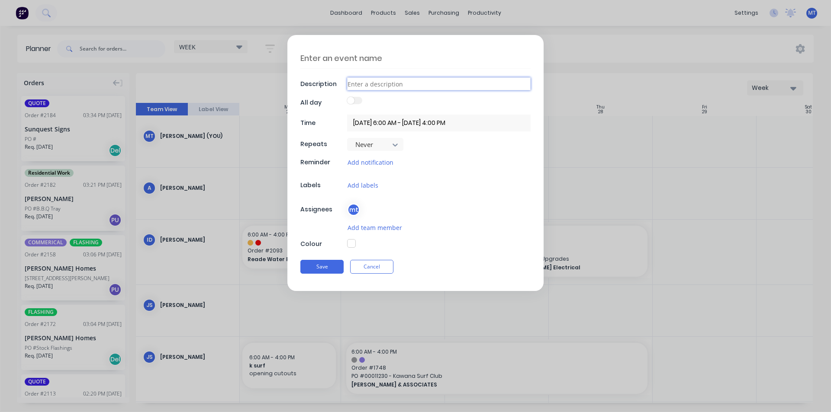
click at [354, 84] on input at bounding box center [438, 83] width 183 height 13
type textarea "x"
type input "w"
type textarea "x"
type input "wi"
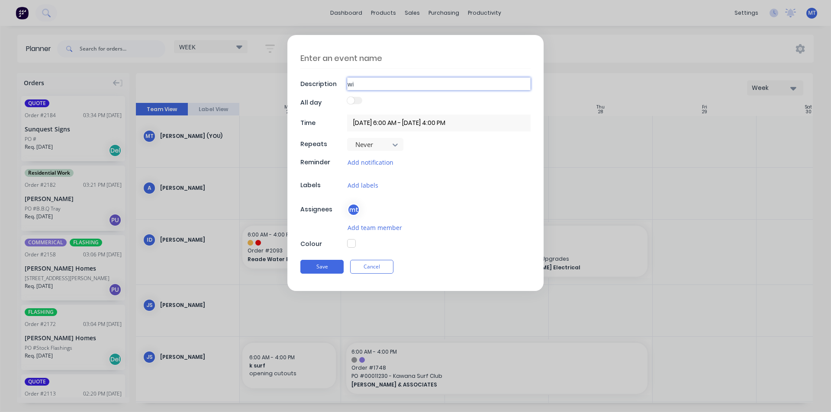
type textarea "x"
type input "win"
type textarea "x"
type input "wind"
type textarea "x"
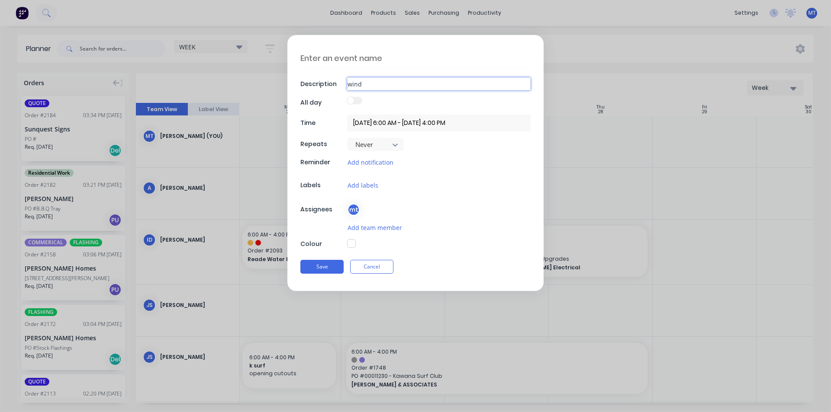
type input "windo"
type textarea "x"
type input "window"
type textarea "x"
type input "window"
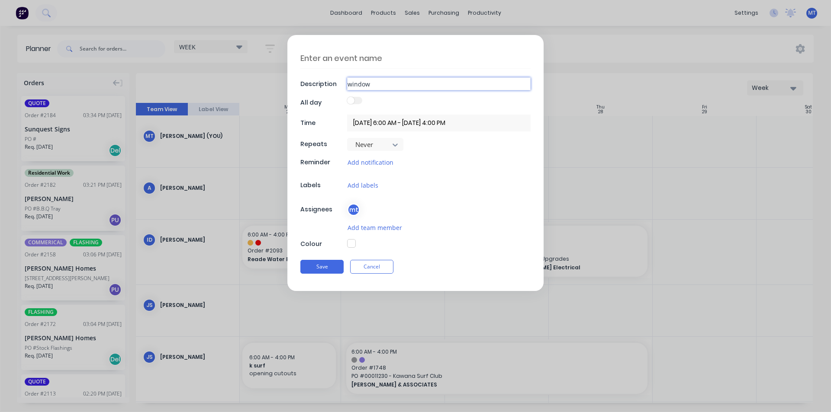
type textarea "x"
click at [353, 212] on div "mt" at bounding box center [353, 209] width 13 height 13
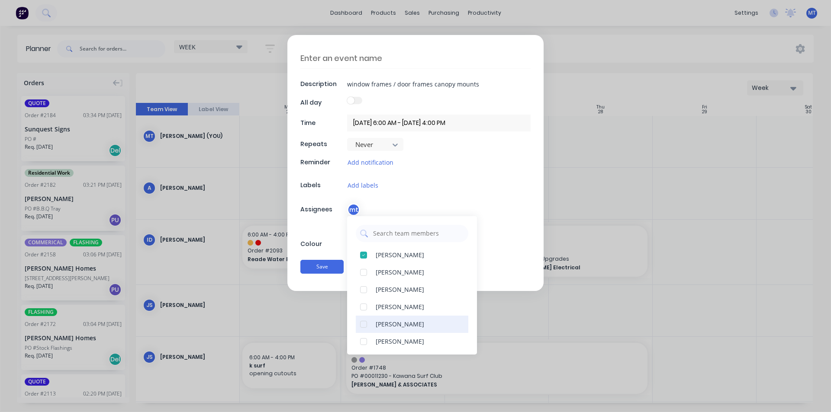
click at [364, 324] on div at bounding box center [363, 324] width 17 height 17
click at [365, 274] on div at bounding box center [363, 272] width 17 height 17
click at [329, 267] on button "Save" at bounding box center [321, 267] width 43 height 14
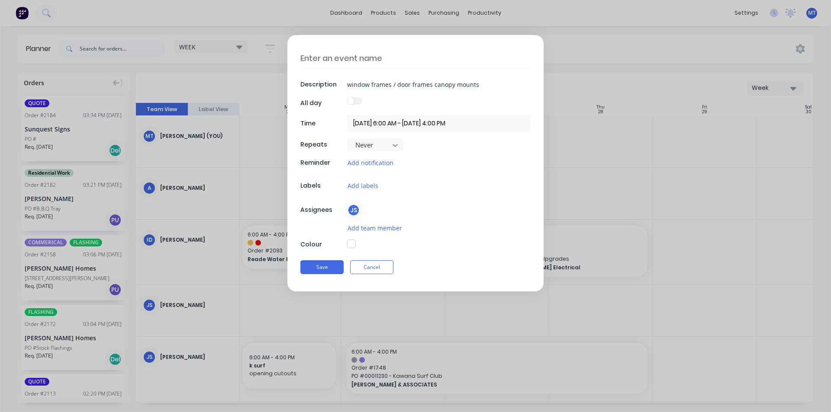
click at [340, 59] on textarea at bounding box center [415, 58] width 230 height 21
click at [338, 264] on button "Save" at bounding box center [321, 267] width 43 height 14
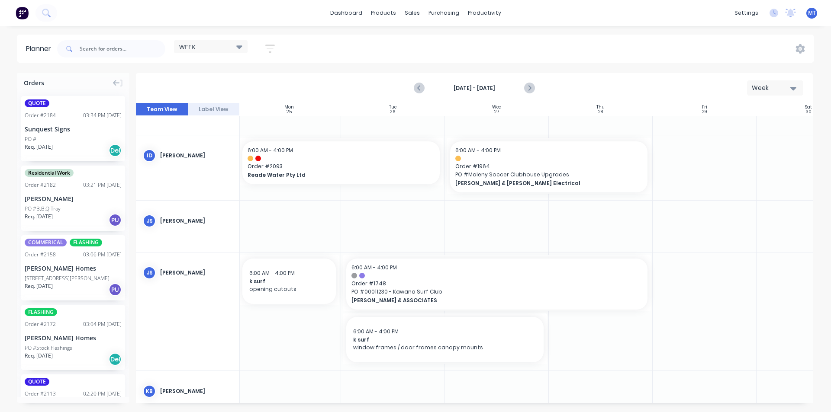
scroll to position [87, 106]
click at [592, 335] on div at bounding box center [601, 310] width 104 height 118
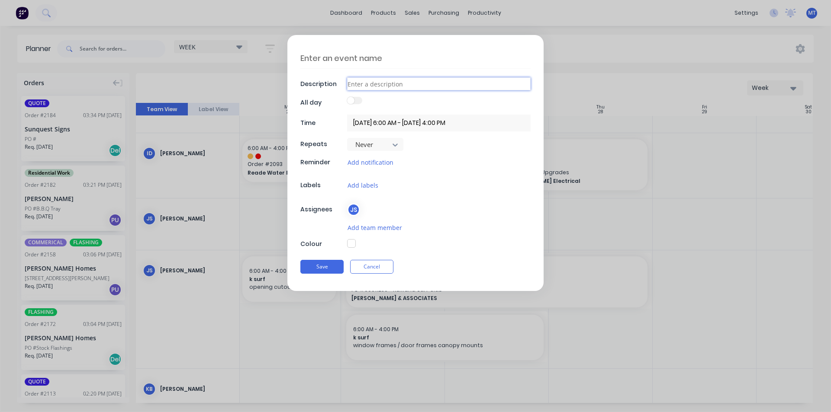
click at [357, 84] on input at bounding box center [438, 83] width 183 height 13
click at [370, 59] on textarea at bounding box center [415, 58] width 230 height 20
click at [325, 266] on button "Save" at bounding box center [321, 267] width 43 height 14
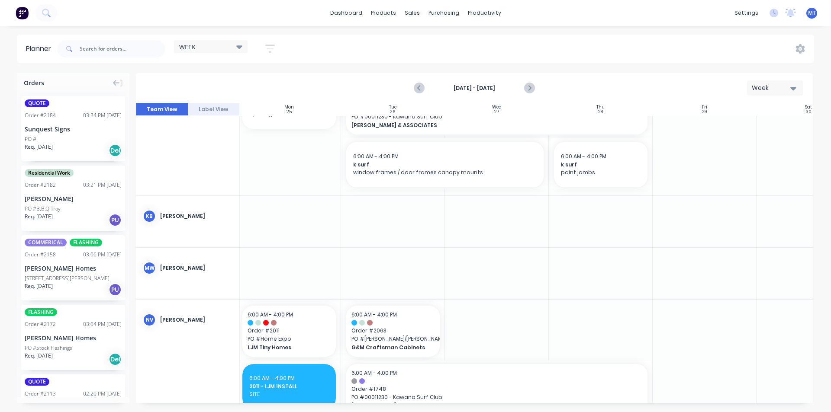
scroll to position [303, 106]
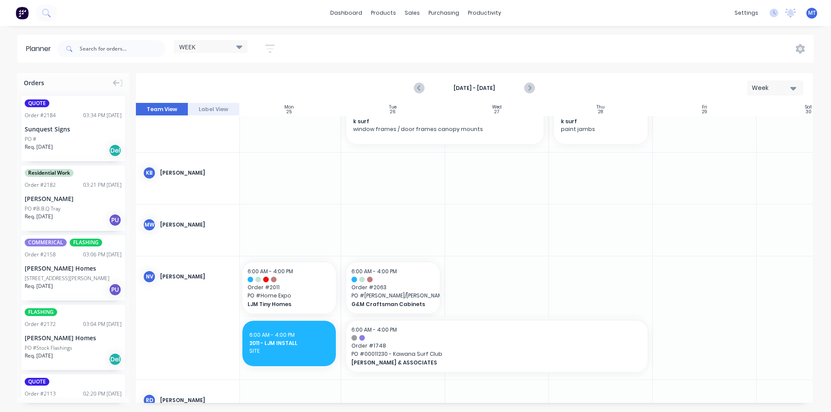
click at [587, 295] on div at bounding box center [601, 318] width 104 height 123
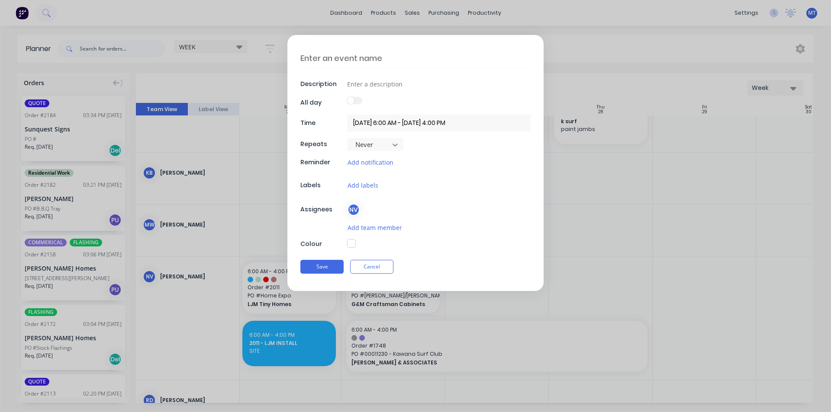
click at [360, 58] on textarea at bounding box center [415, 58] width 230 height 20
click at [384, 83] on input at bounding box center [438, 83] width 183 height 13
click at [442, 125] on input "[DATE] 6:00 AM - [DATE] 4:00 PM" at bounding box center [438, 123] width 183 height 17
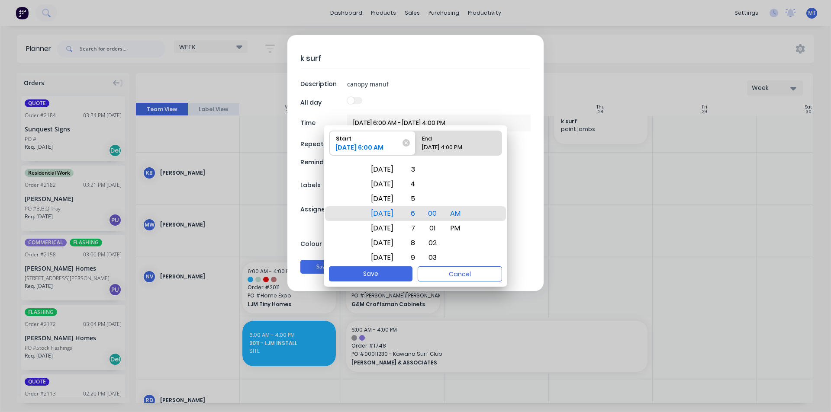
click at [448, 143] on div "[DATE] 4:00 PM" at bounding box center [454, 149] width 72 height 12
click at [416, 143] on input "End [DATE] 4:00 PM" at bounding box center [415, 143] width 0 height 24
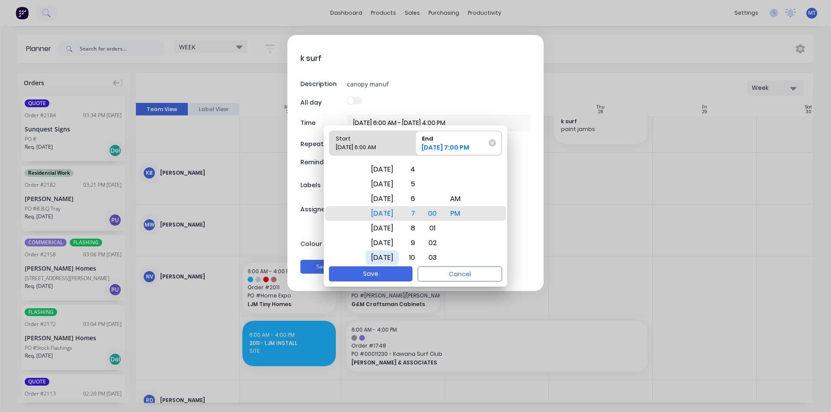
click at [388, 258] on div "[DATE]" at bounding box center [382, 258] width 33 height 15
click at [466, 217] on div "PM" at bounding box center [455, 213] width 21 height 15
click at [389, 274] on button "Save" at bounding box center [371, 274] width 84 height 15
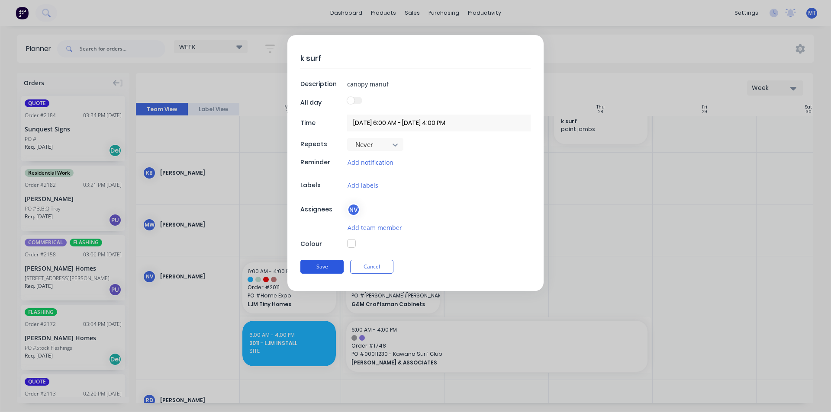
click at [328, 269] on button "Save" at bounding box center [321, 267] width 43 height 14
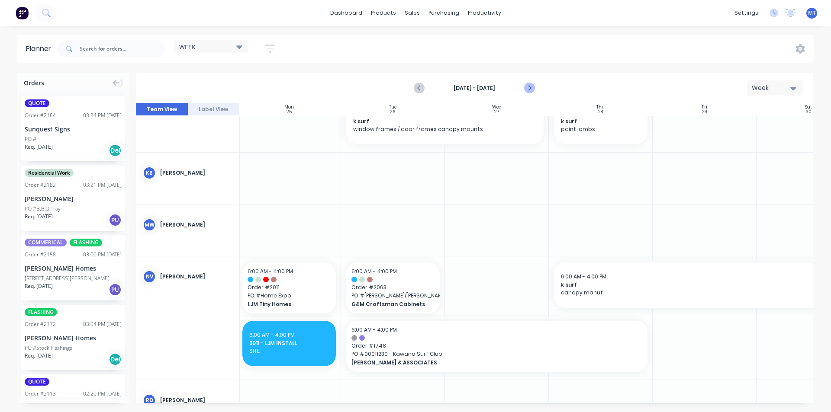
click at [526, 88] on icon "Next page" at bounding box center [529, 88] width 10 height 10
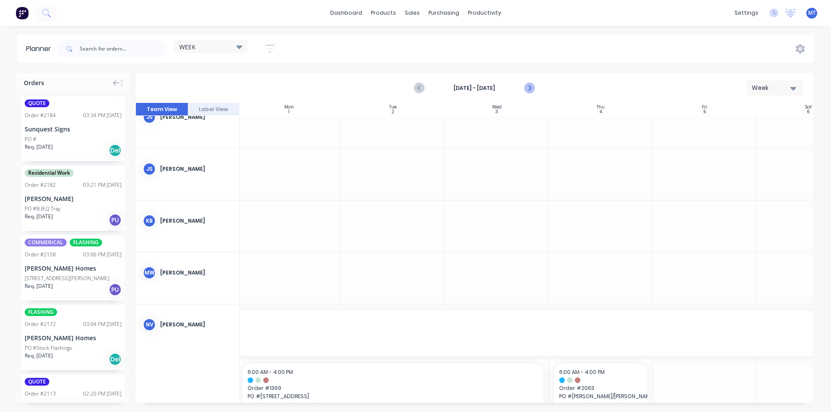
scroll to position [202, 106]
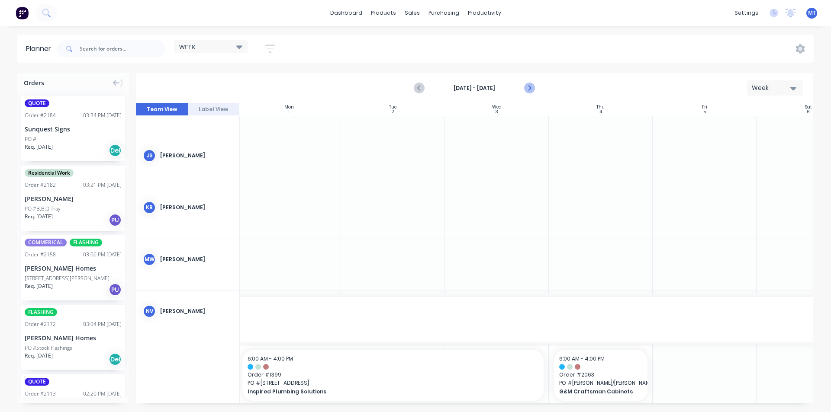
click at [529, 88] on icon "Next page" at bounding box center [529, 88] width 10 height 10
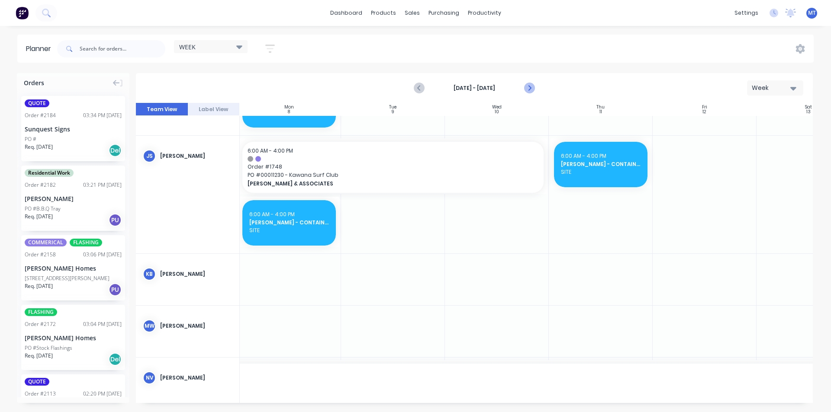
click at [529, 88] on icon "Next page" at bounding box center [529, 88] width 10 height 10
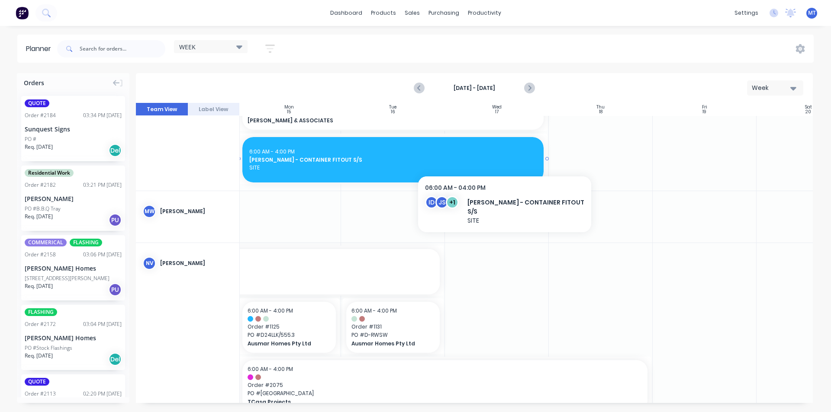
scroll to position [545, 106]
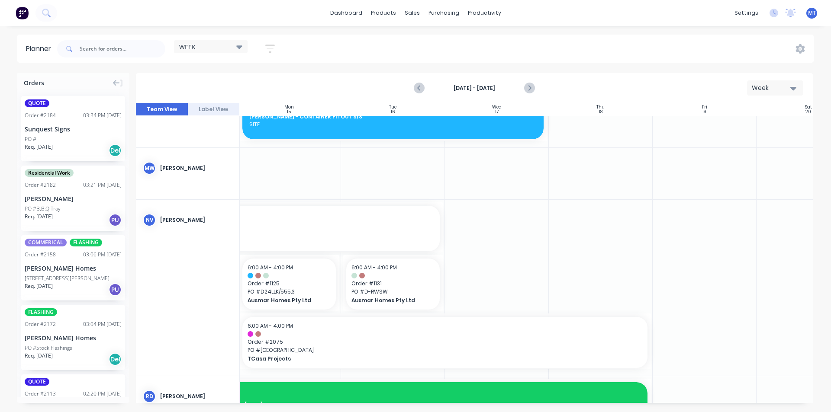
click at [492, 238] on div at bounding box center [497, 288] width 104 height 177
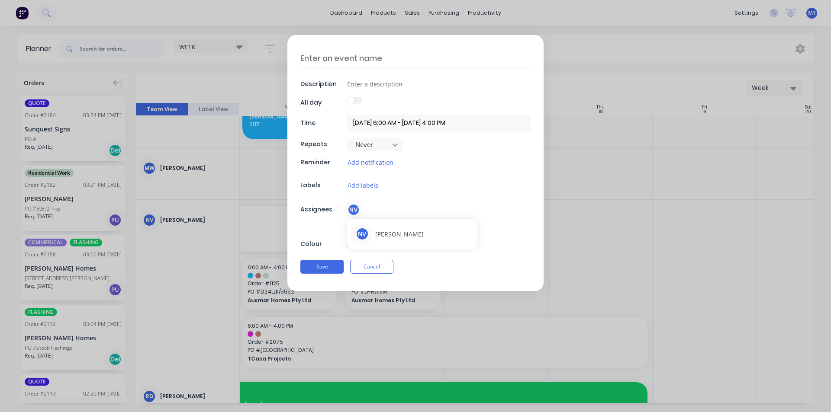
click at [356, 209] on div "NV" at bounding box center [353, 209] width 13 height 13
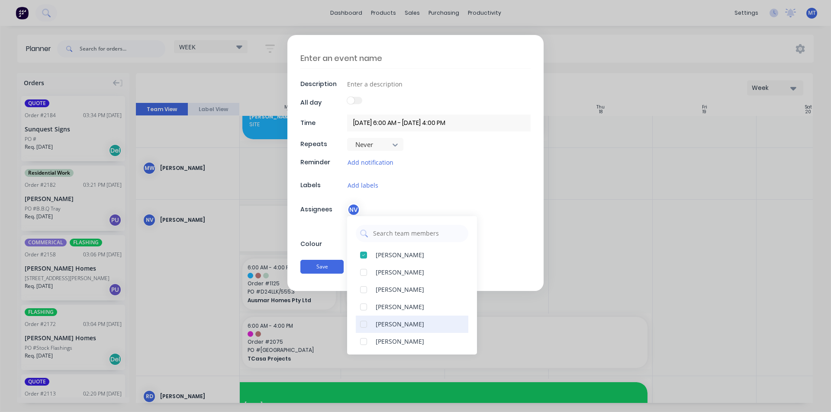
drag, startPoint x: 367, startPoint y: 323, endPoint x: 362, endPoint y: 320, distance: 5.6
click at [367, 323] on div at bounding box center [363, 324] width 17 height 17
click at [374, 61] on textarea at bounding box center [415, 58] width 230 height 20
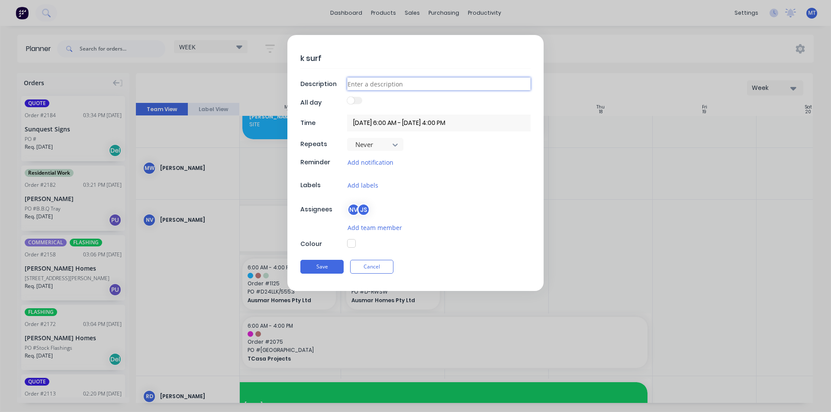
click at [371, 84] on input at bounding box center [438, 83] width 183 height 13
click at [327, 269] on button "Save" at bounding box center [321, 267] width 43 height 14
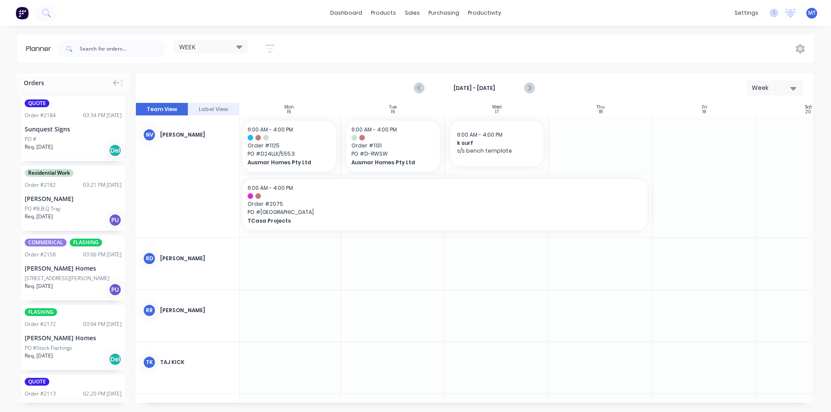
scroll to position [685, 106]
click at [589, 261] on div at bounding box center [601, 262] width 104 height 51
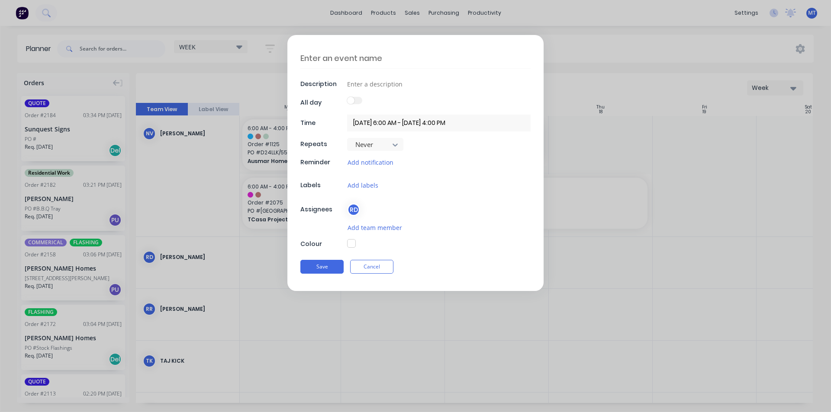
click at [356, 215] on div "RD" at bounding box center [353, 209] width 13 height 13
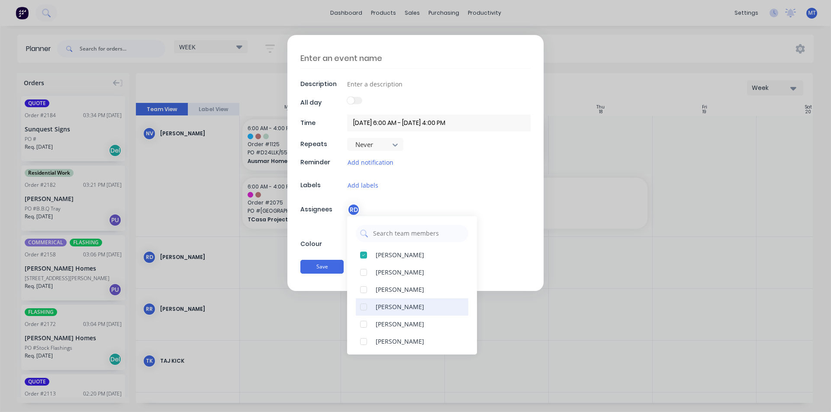
scroll to position [43, 0]
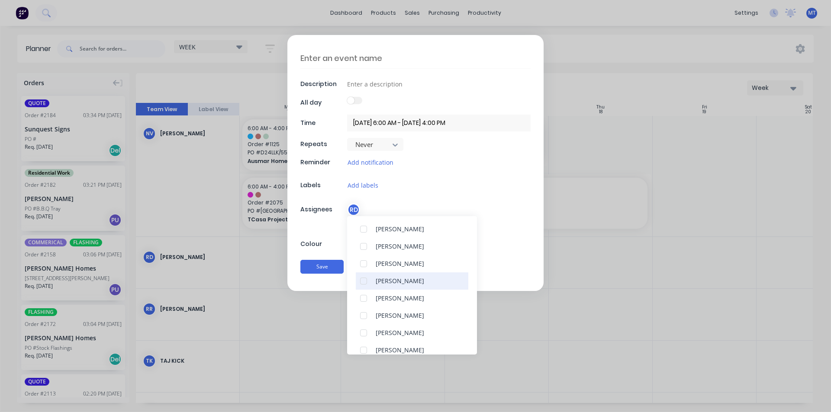
click at [362, 281] on div at bounding box center [363, 281] width 17 height 17
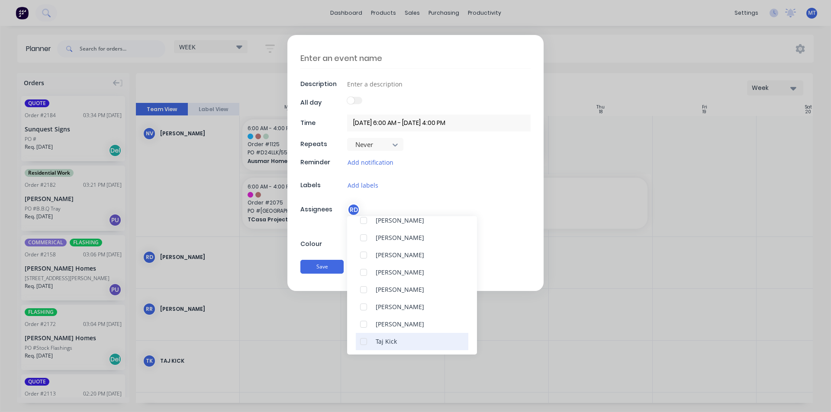
click at [365, 342] on div at bounding box center [363, 341] width 17 height 17
click at [366, 320] on div at bounding box center [363, 320] width 17 height 17
click at [474, 185] on div "Add labels" at bounding box center [438, 185] width 183 height 10
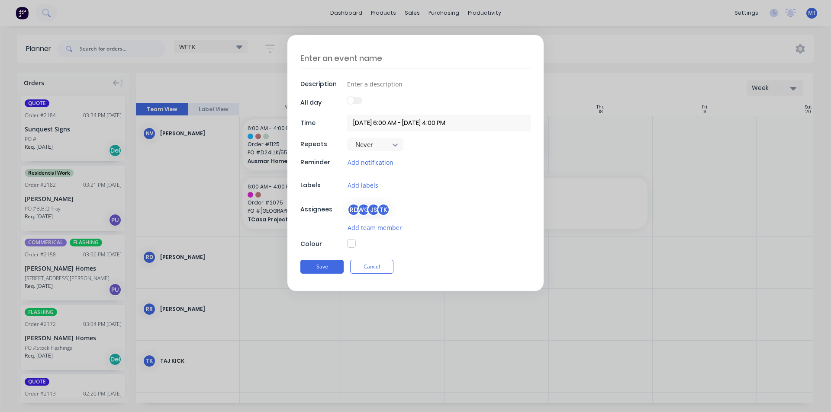
click at [370, 55] on textarea at bounding box center [415, 58] width 230 height 20
click at [393, 87] on input at bounding box center [438, 83] width 183 height 13
click at [396, 124] on input "[DATE] 6:00 AM - [DATE] 4:00 PM" at bounding box center [438, 123] width 183 height 17
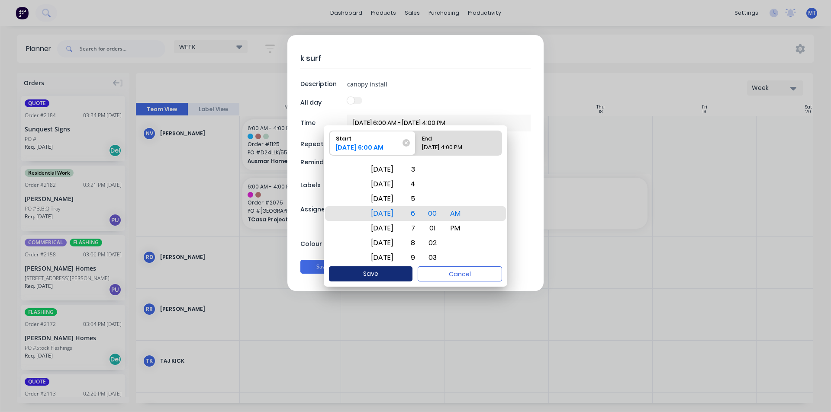
click at [376, 276] on button "Save" at bounding box center [371, 274] width 84 height 15
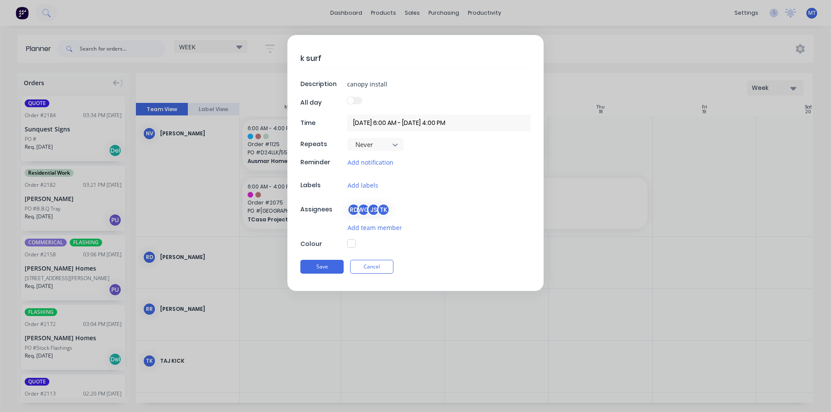
click at [448, 123] on input "[DATE] 6:00 AM - [DATE] 4:00 PM" at bounding box center [438, 123] width 183 height 17
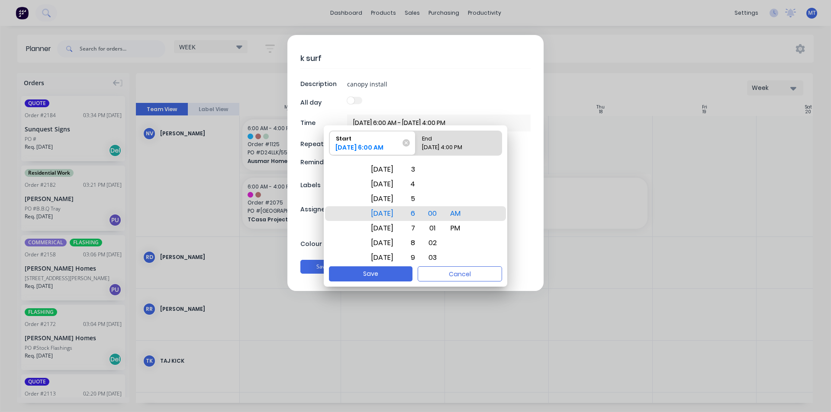
click at [469, 143] on div "End" at bounding box center [454, 137] width 72 height 12
click at [416, 143] on input "End [DATE] 4:00 PM" at bounding box center [415, 143] width 0 height 24
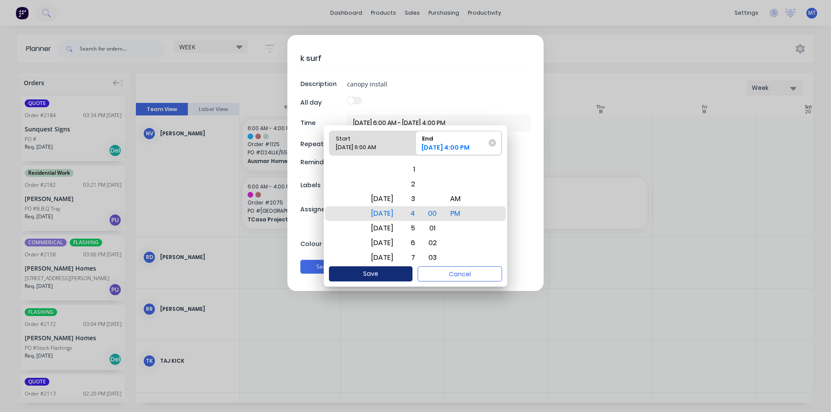
click at [380, 273] on button "Save" at bounding box center [371, 274] width 84 height 15
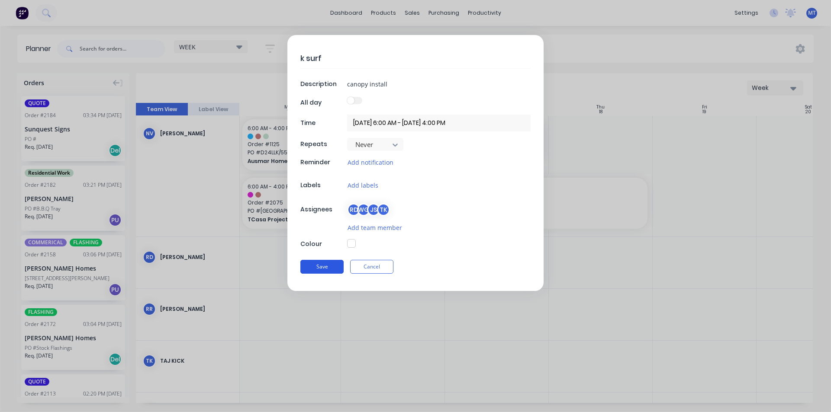
click at [333, 264] on button "Save" at bounding box center [321, 267] width 43 height 14
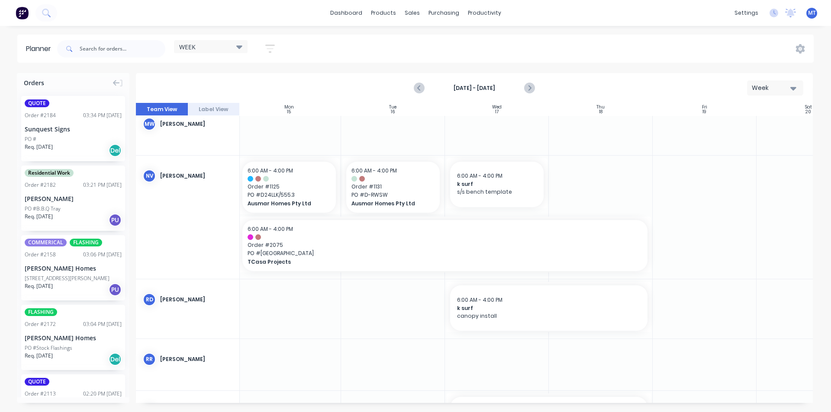
scroll to position [694, 106]
click at [528, 88] on icon "Next page" at bounding box center [529, 88] width 10 height 10
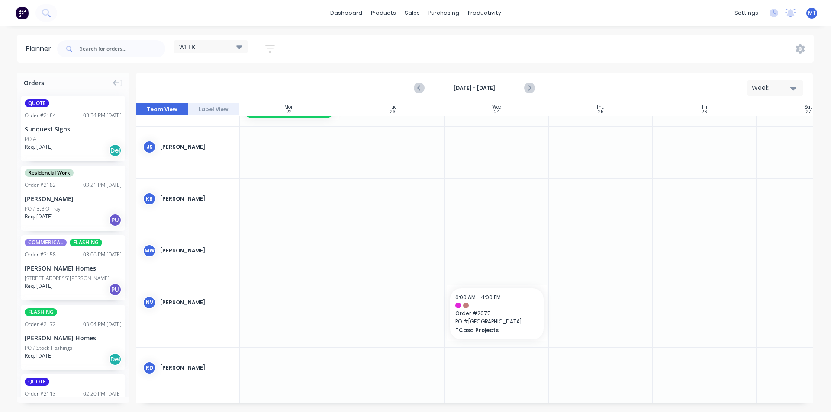
scroll to position [187, 106]
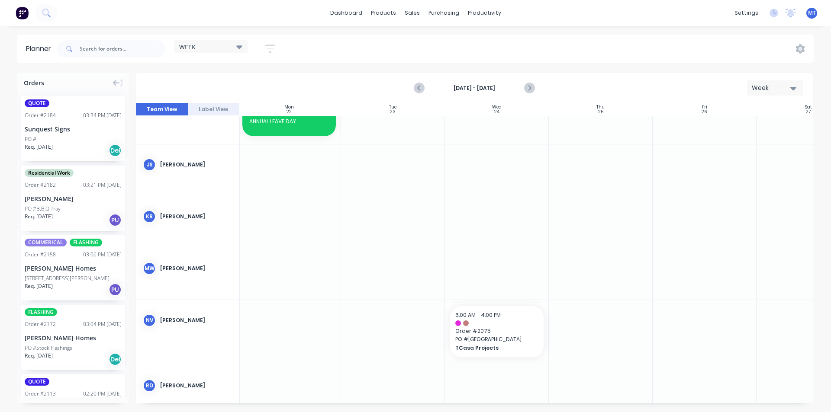
click at [277, 175] on div at bounding box center [289, 170] width 104 height 51
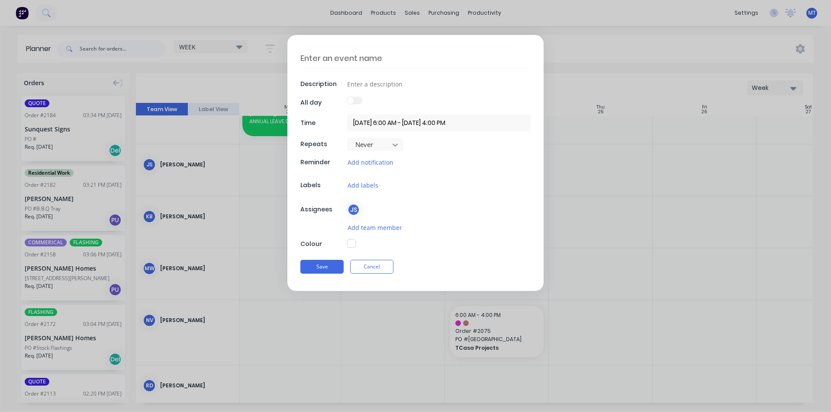
click at [354, 60] on textarea at bounding box center [415, 58] width 230 height 20
click at [368, 85] on input at bounding box center [438, 83] width 183 height 13
click at [335, 265] on button "Save" at bounding box center [321, 267] width 43 height 14
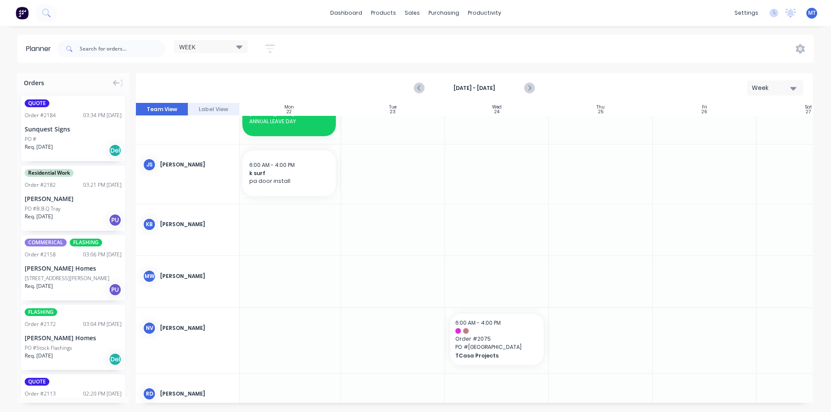
click at [594, 184] on div at bounding box center [601, 174] width 104 height 59
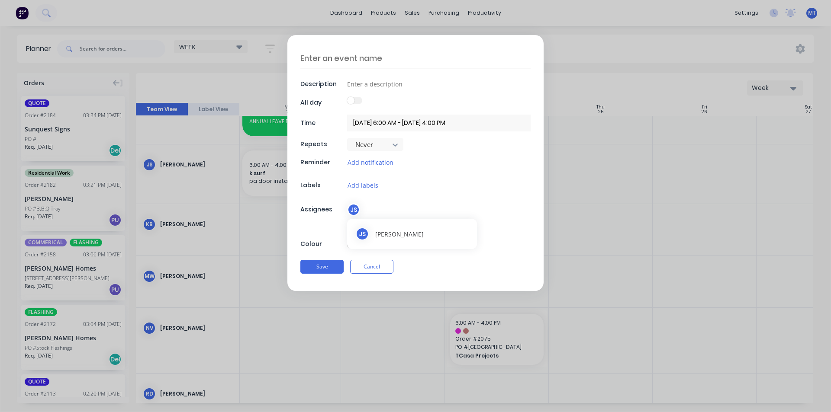
click at [354, 210] on div "JS" at bounding box center [353, 209] width 13 height 13
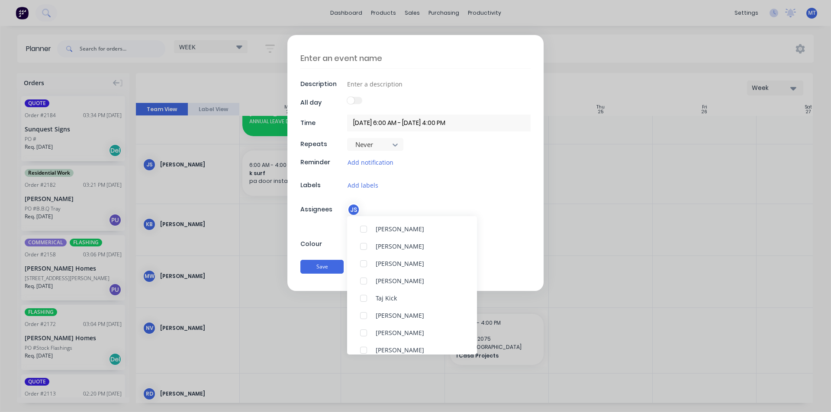
scroll to position [160, 0]
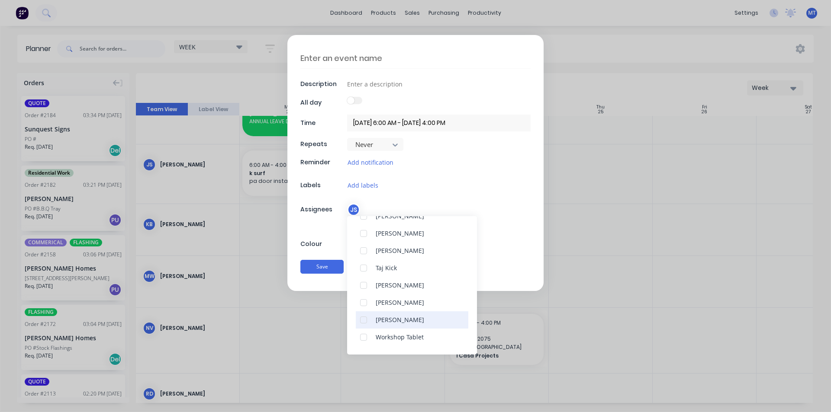
click at [367, 319] on div at bounding box center [363, 320] width 17 height 17
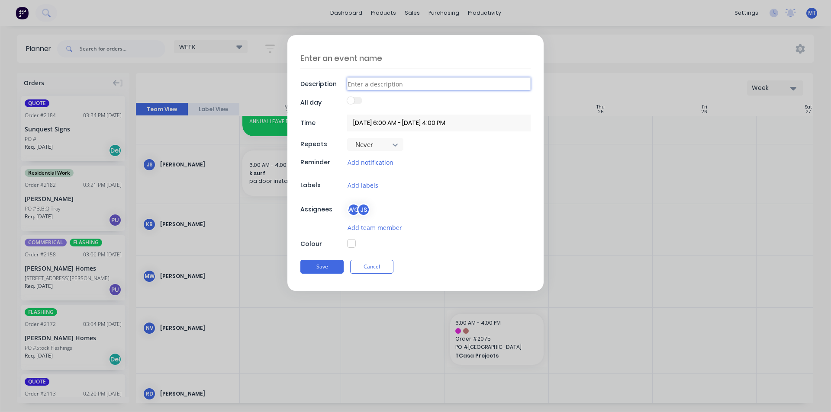
click at [367, 84] on input at bounding box center [438, 83] width 183 height 13
click at [362, 58] on textarea at bounding box center [415, 58] width 230 height 20
click at [327, 264] on button "Save" at bounding box center [321, 267] width 43 height 14
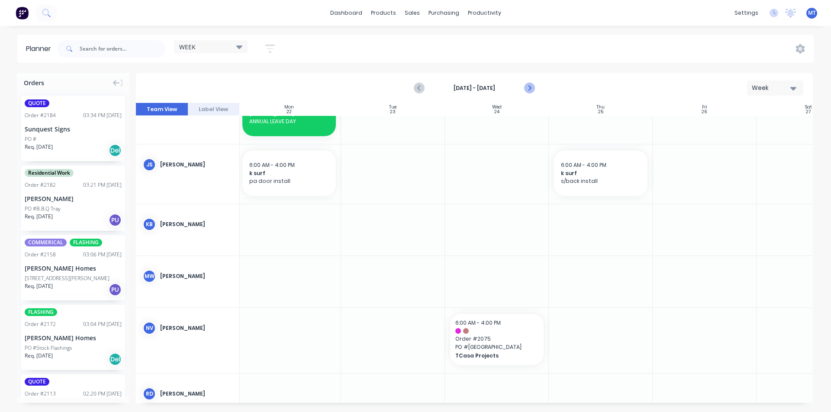
click at [531, 89] on icon "Next page" at bounding box center [529, 88] width 10 height 10
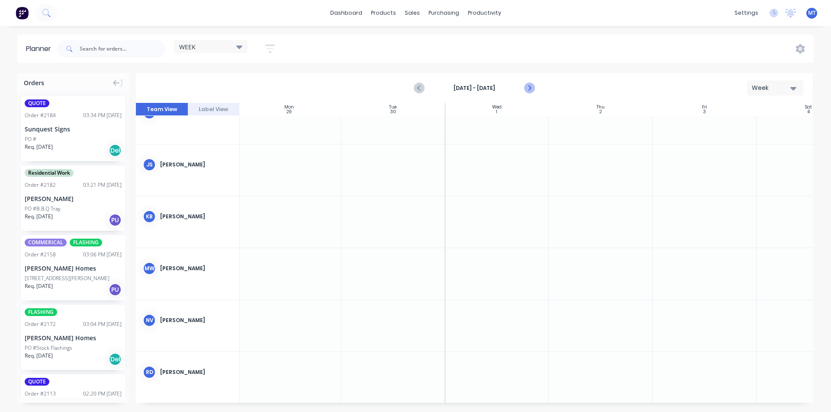
click at [531, 89] on icon "Next page" at bounding box center [529, 88] width 10 height 10
click at [416, 88] on icon "Previous page" at bounding box center [419, 88] width 10 height 10
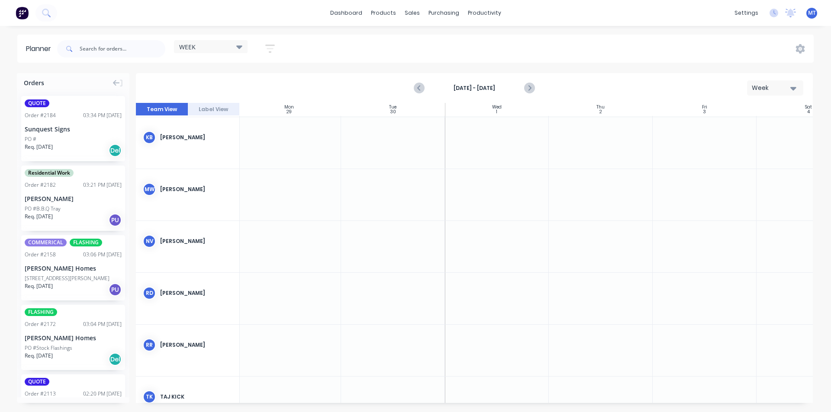
scroll to position [266, 106]
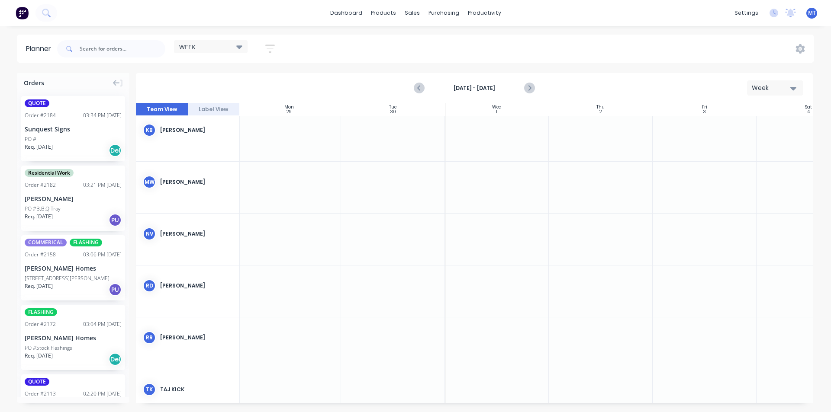
click at [279, 288] on div at bounding box center [289, 291] width 104 height 51
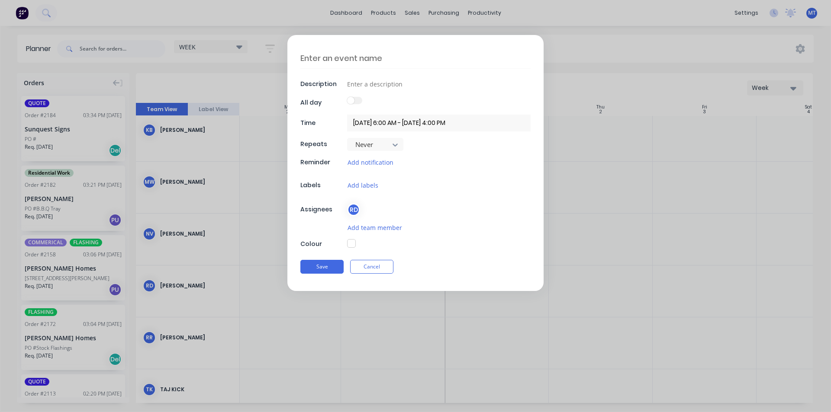
click at [363, 60] on textarea at bounding box center [415, 58] width 230 height 20
click at [381, 82] on input at bounding box center [438, 83] width 183 height 13
click at [357, 213] on div "RD" at bounding box center [353, 209] width 13 height 13
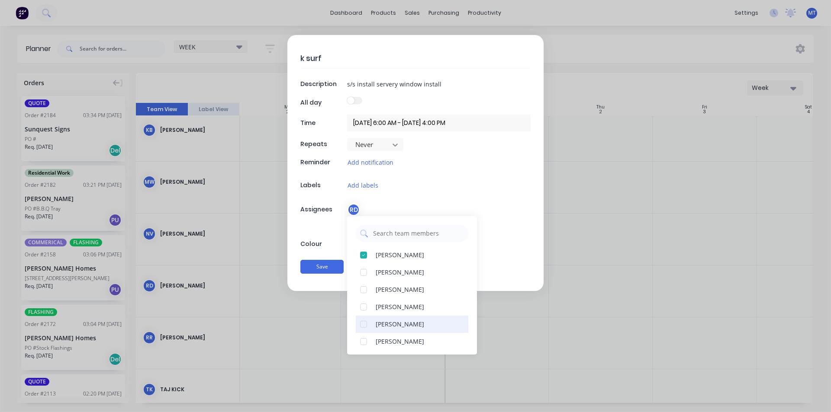
click at [367, 326] on div at bounding box center [363, 324] width 17 height 17
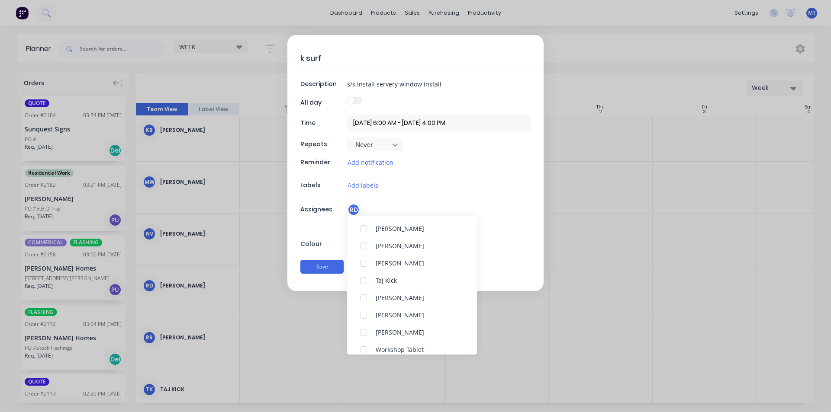
scroll to position [160, 0]
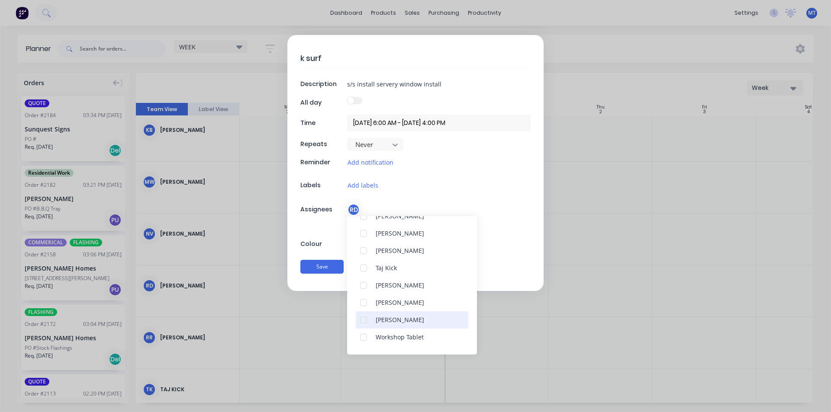
click at [366, 322] on div at bounding box center [363, 320] width 17 height 17
click at [327, 267] on button "Save" at bounding box center [321, 267] width 43 height 14
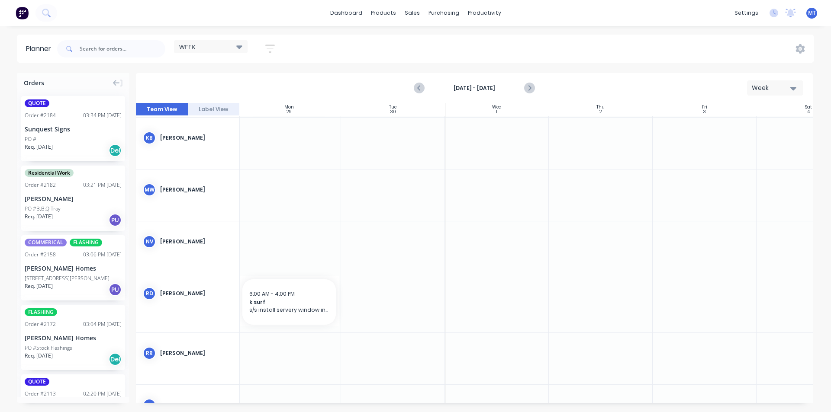
scroll to position [274, 106]
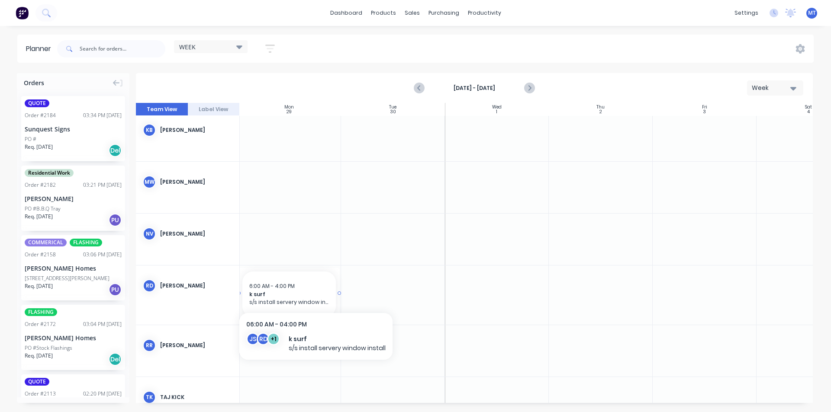
click at [315, 293] on span "k surf" at bounding box center [289, 295] width 80 height 8
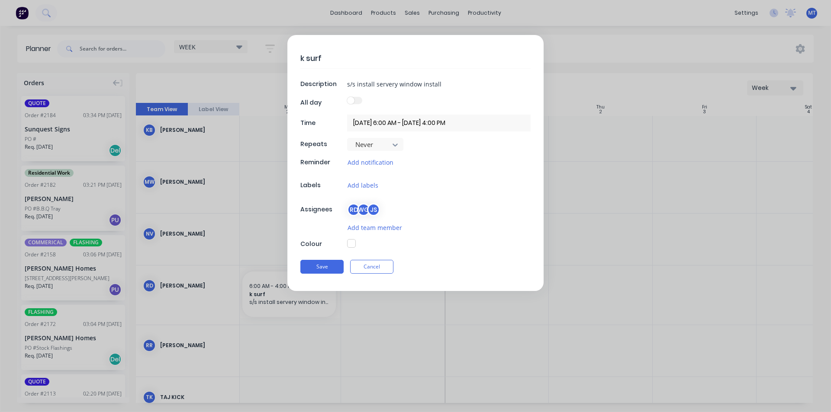
click at [315, 293] on div "k surf Description s/s install servery window install All day Time [DATE] 6:00 …" at bounding box center [415, 206] width 831 height 412
click at [448, 127] on input "[DATE] 6:00 AM - [DATE] 4:00 PM" at bounding box center [438, 123] width 183 height 17
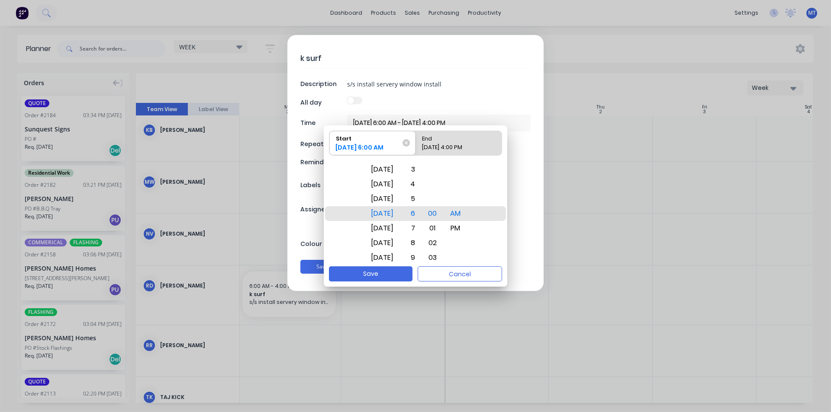
click at [460, 140] on div "End" at bounding box center [454, 137] width 72 height 12
click at [416, 140] on input "End [DATE] 4:00 PM" at bounding box center [415, 143] width 0 height 24
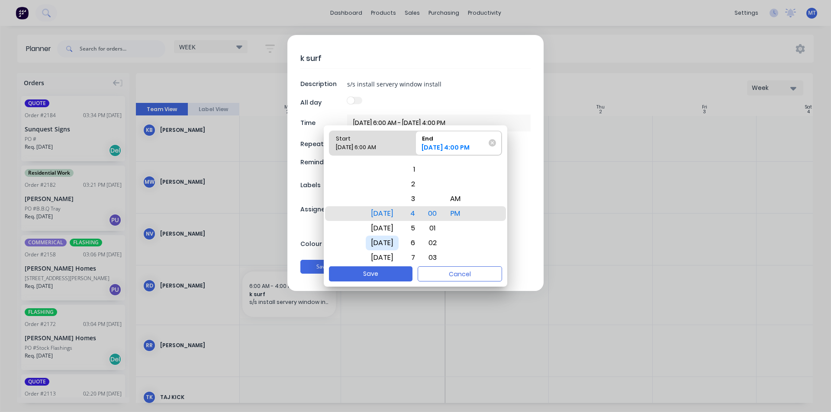
click at [399, 241] on div "[DATE]" at bounding box center [382, 243] width 33 height 15
click at [375, 276] on button "Save" at bounding box center [371, 274] width 84 height 15
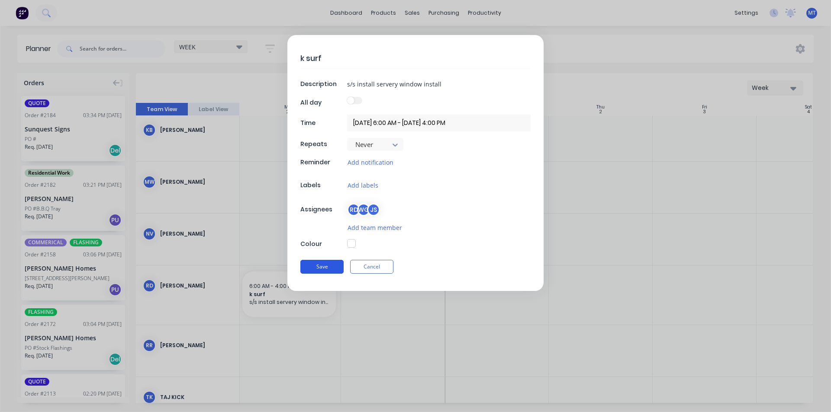
click at [331, 265] on button "Save" at bounding box center [321, 267] width 43 height 14
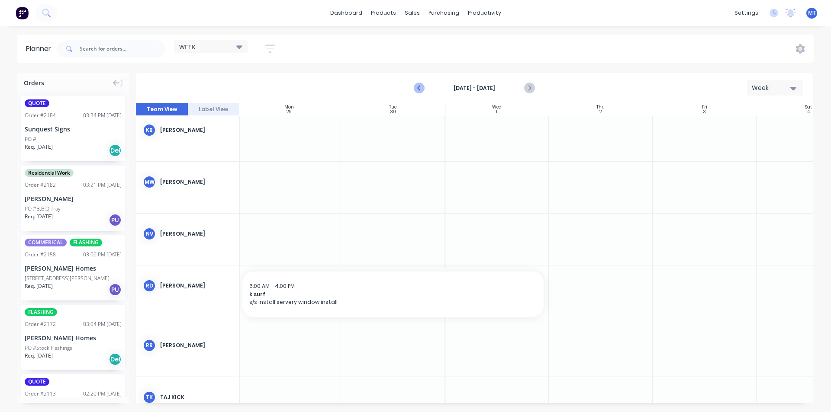
click at [422, 85] on icon "Previous page" at bounding box center [419, 88] width 10 height 10
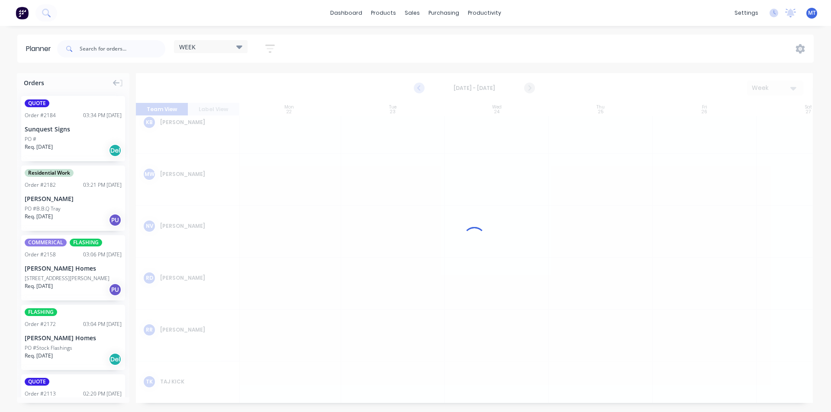
click at [420, 85] on icon "Previous page" at bounding box center [419, 88] width 10 height 10
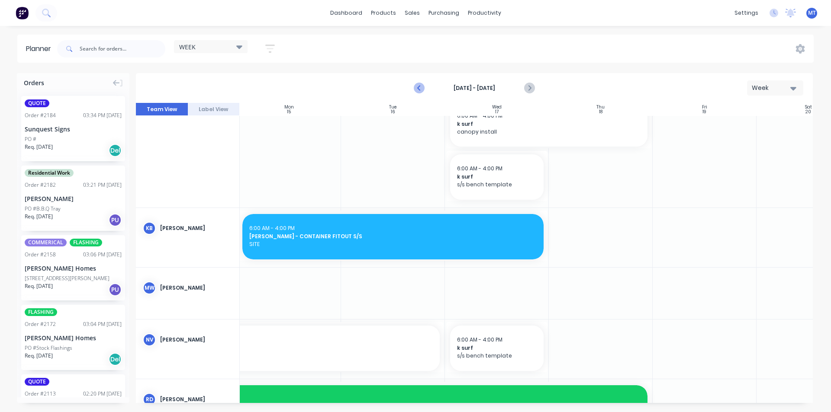
click at [420, 85] on div "[DATE] - [DATE] Week Team View Label View Sun 14 [DATE] Mon 15 [DATE] Tue 16 [D…" at bounding box center [474, 238] width 677 height 330
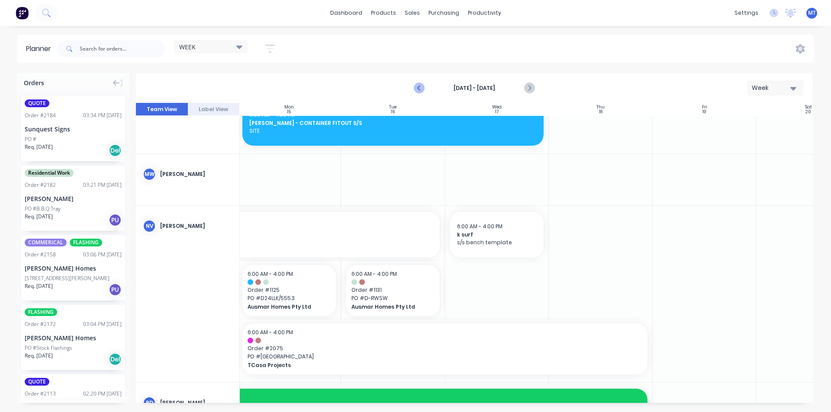
click at [420, 85] on icon "Previous page" at bounding box center [419, 88] width 10 height 10
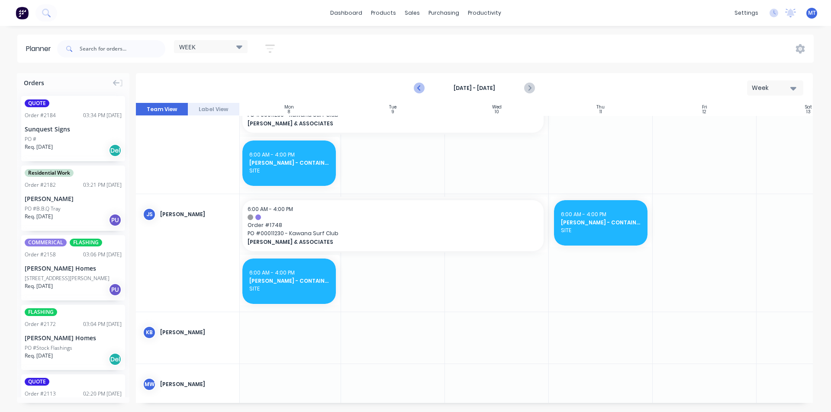
scroll to position [438, 106]
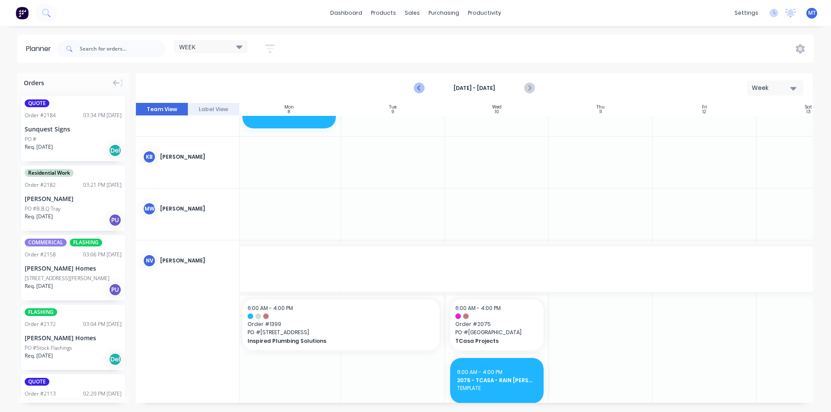
click at [420, 85] on icon "Previous page" at bounding box center [419, 88] width 10 height 10
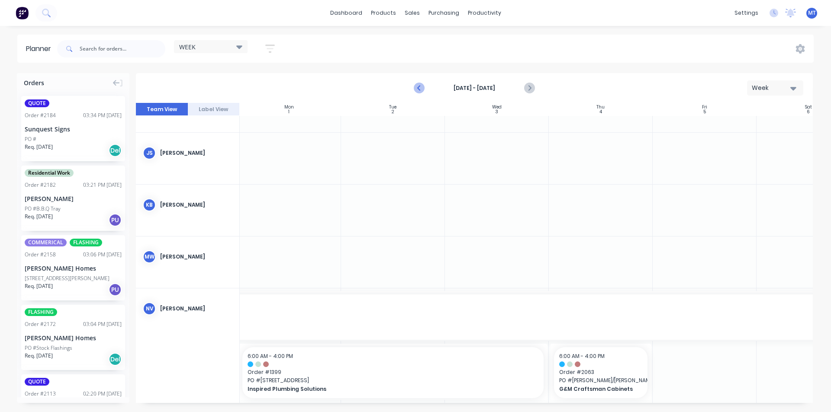
scroll to position [218, 106]
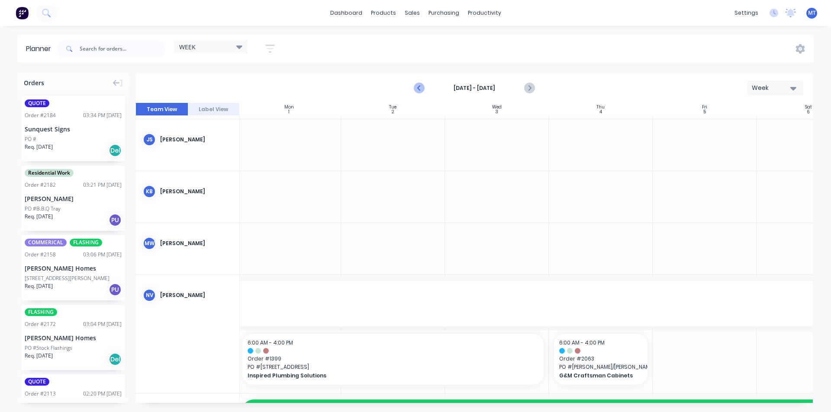
click at [420, 85] on icon "Previous page" at bounding box center [419, 88] width 10 height 10
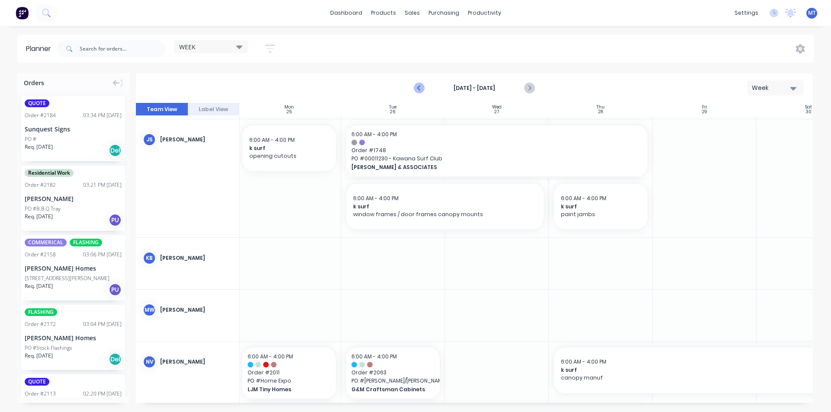
click at [420, 85] on icon "Previous page" at bounding box center [419, 88] width 10 height 10
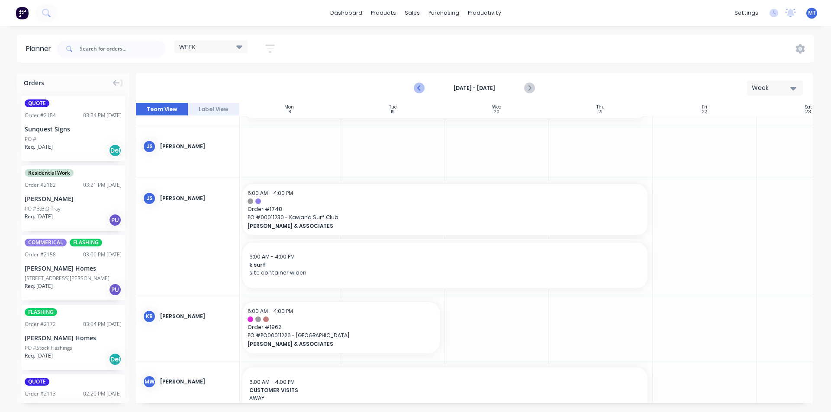
scroll to position [331, 106]
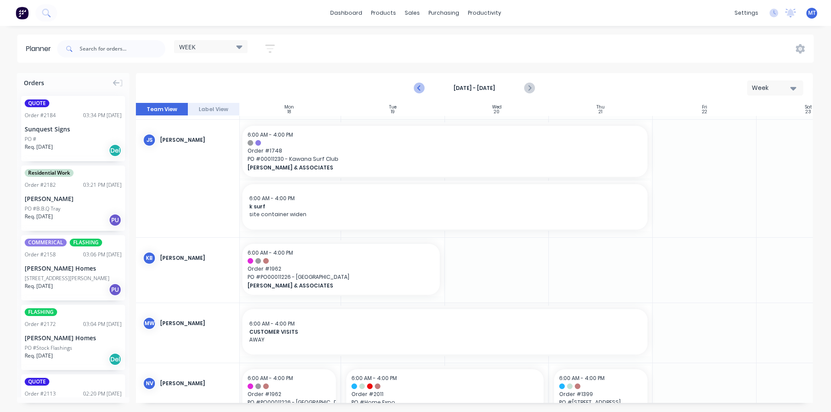
click at [418, 87] on icon "Previous page" at bounding box center [419, 88] width 10 height 10
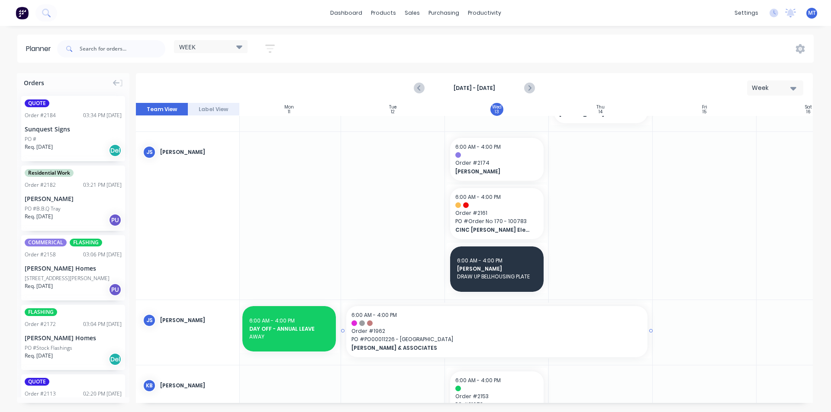
scroll to position [401, 106]
